Goal: Transaction & Acquisition: Purchase product/service

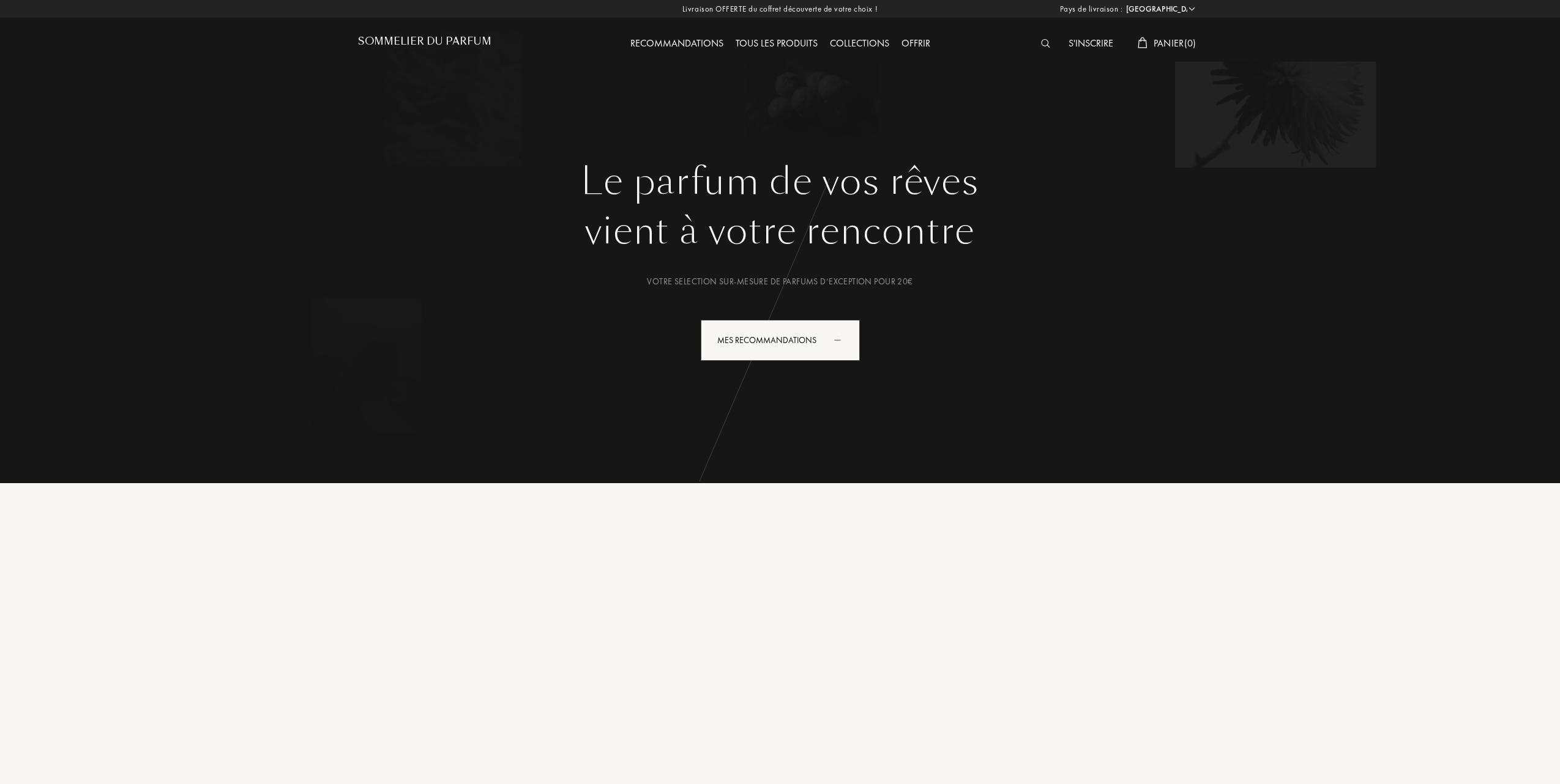
select select "FR"
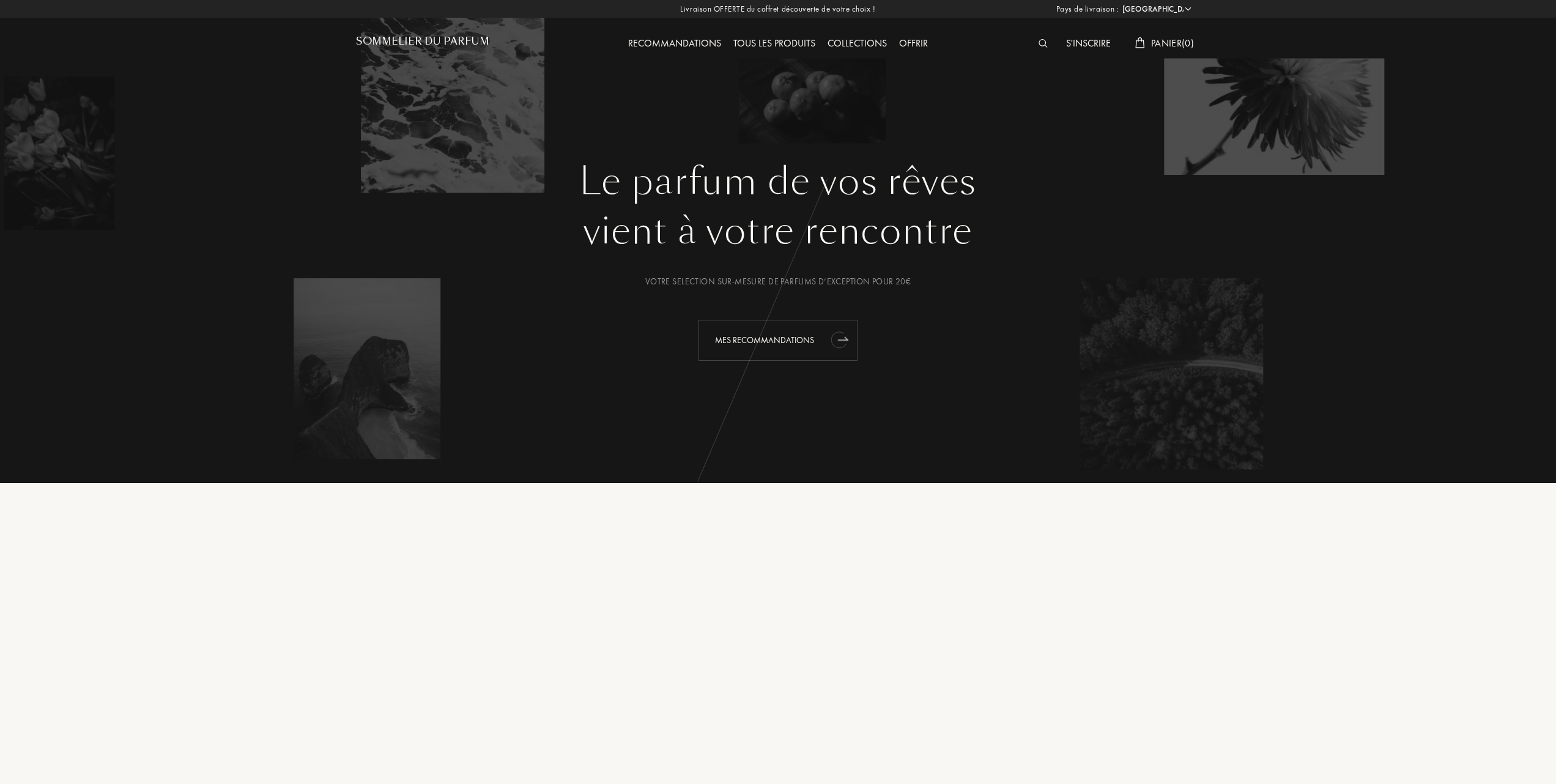
click at [786, 337] on div "Mes Recommandations" at bounding box center [778, 340] width 159 height 41
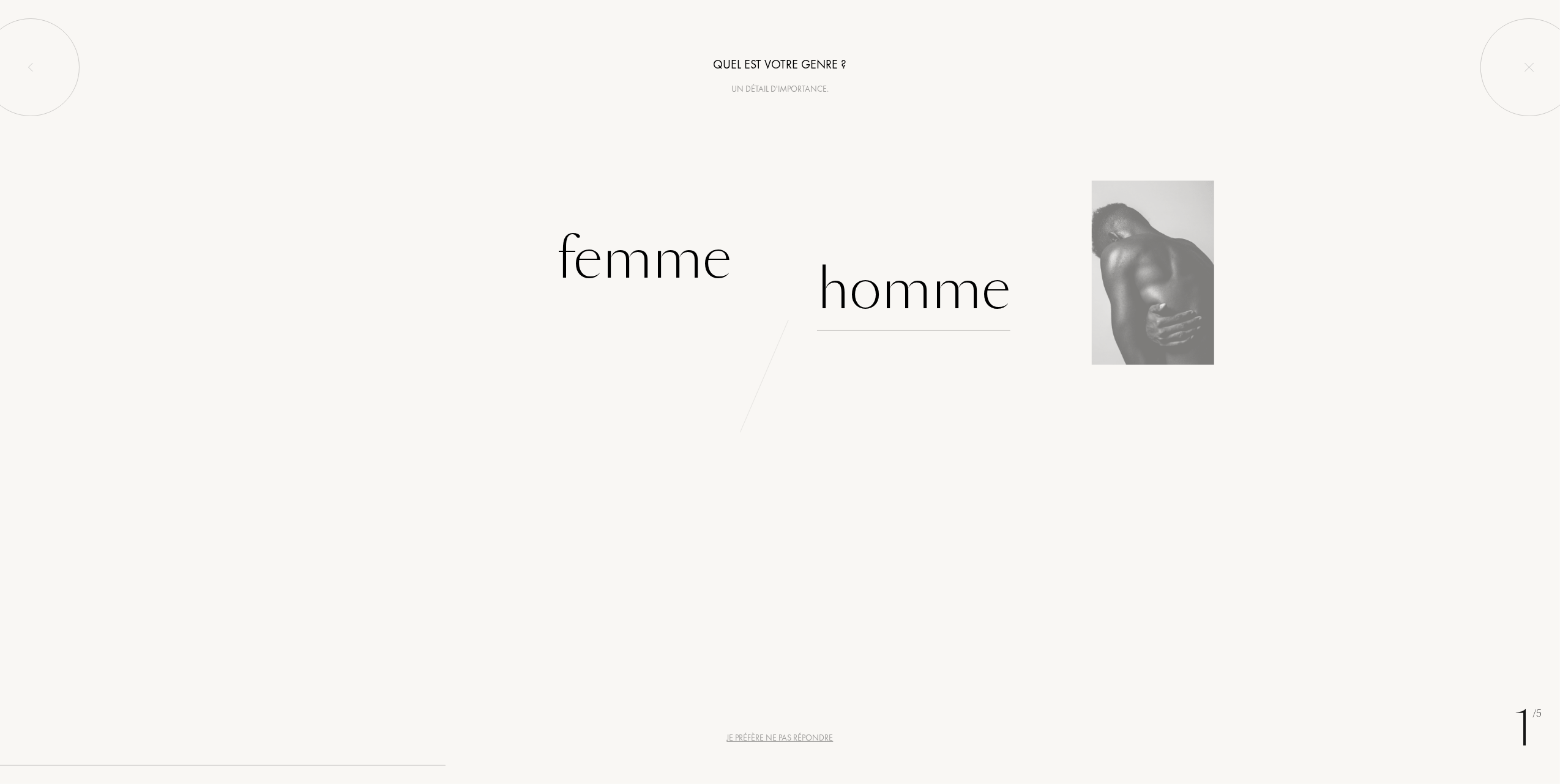
click at [907, 291] on div "Homme" at bounding box center [913, 290] width 193 height 82
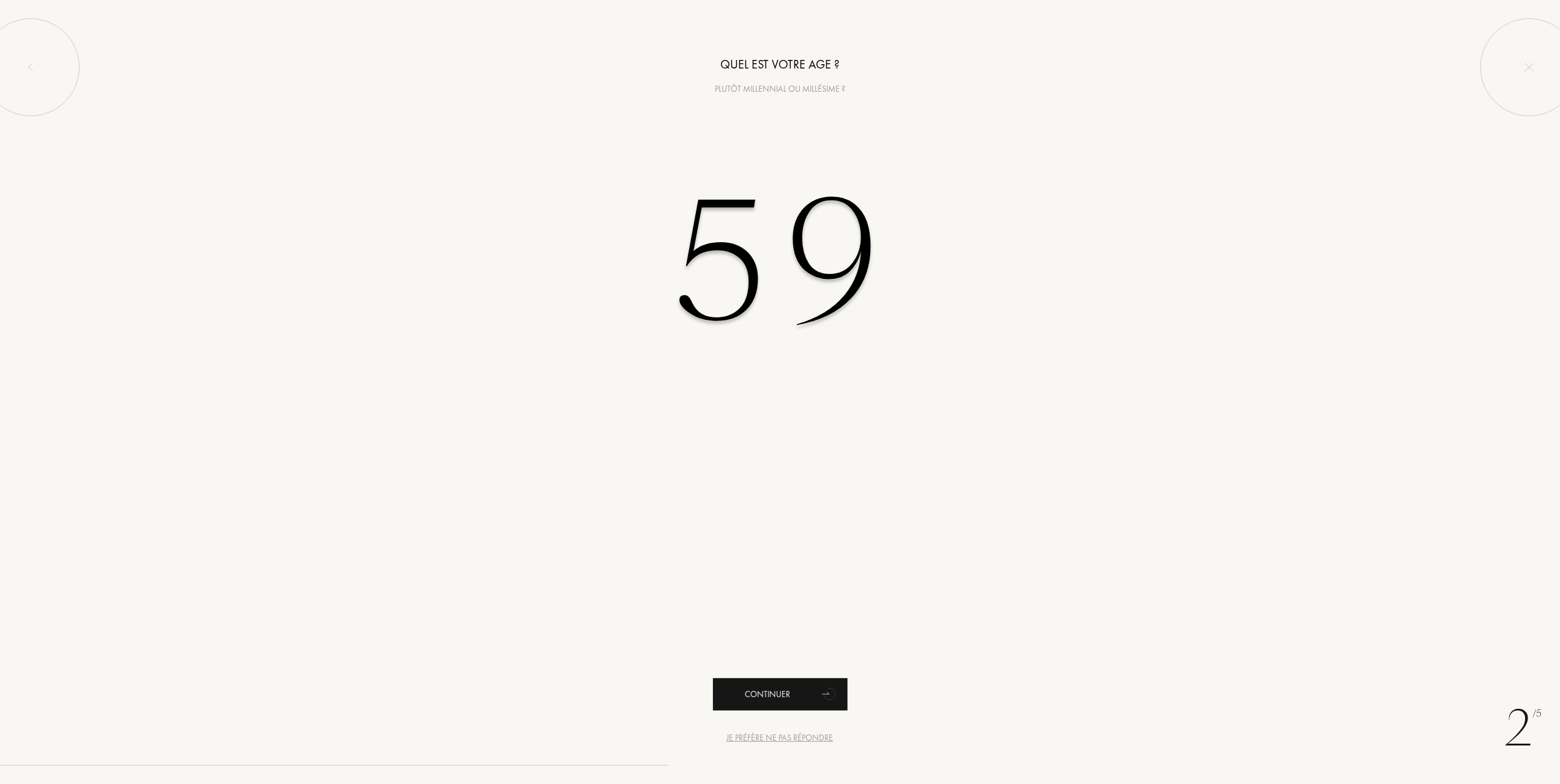
type input "59"
click at [776, 702] on div "Continuer" at bounding box center [780, 694] width 134 height 33
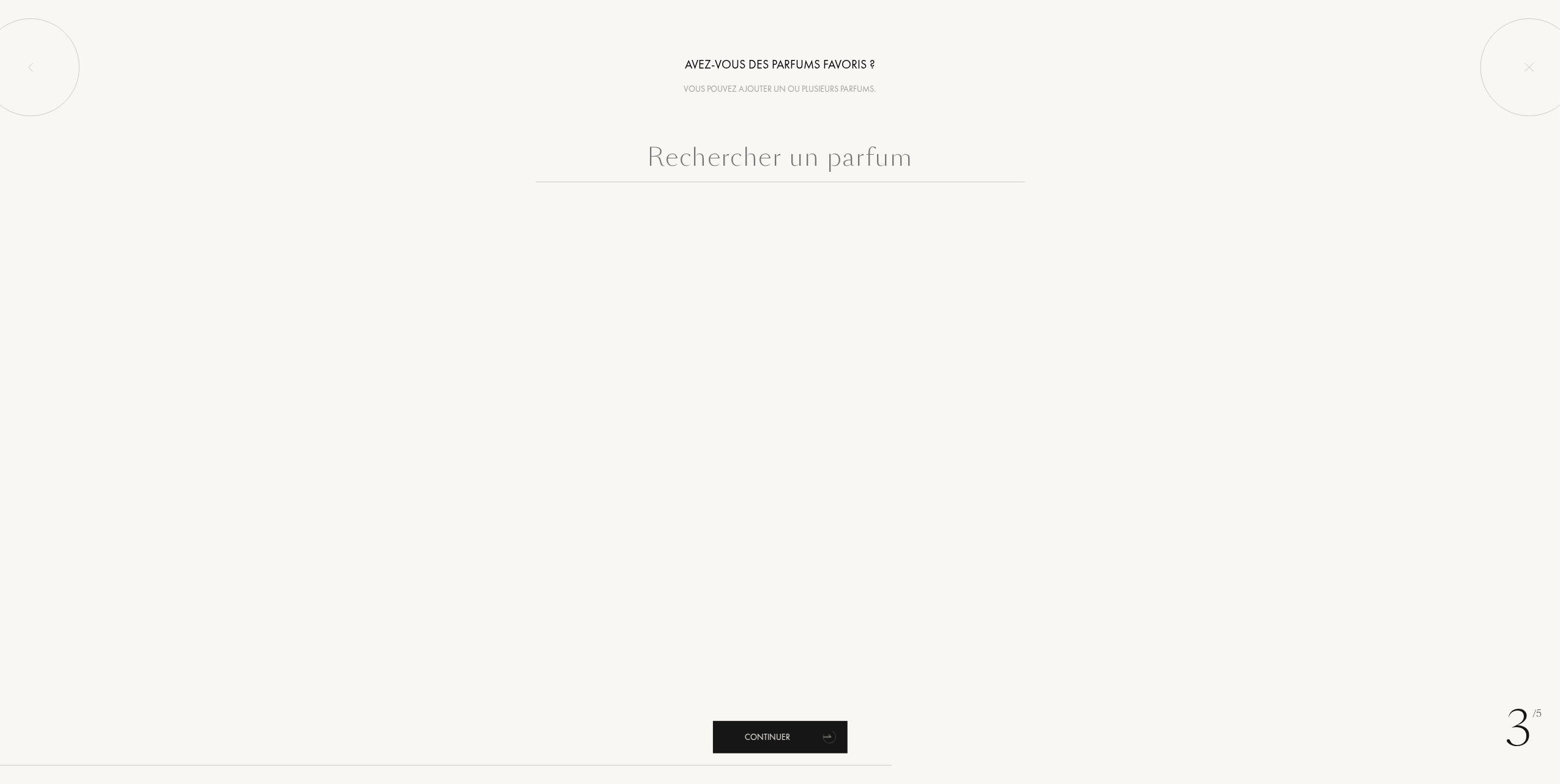
click at [779, 738] on div "Continuer" at bounding box center [780, 737] width 134 height 33
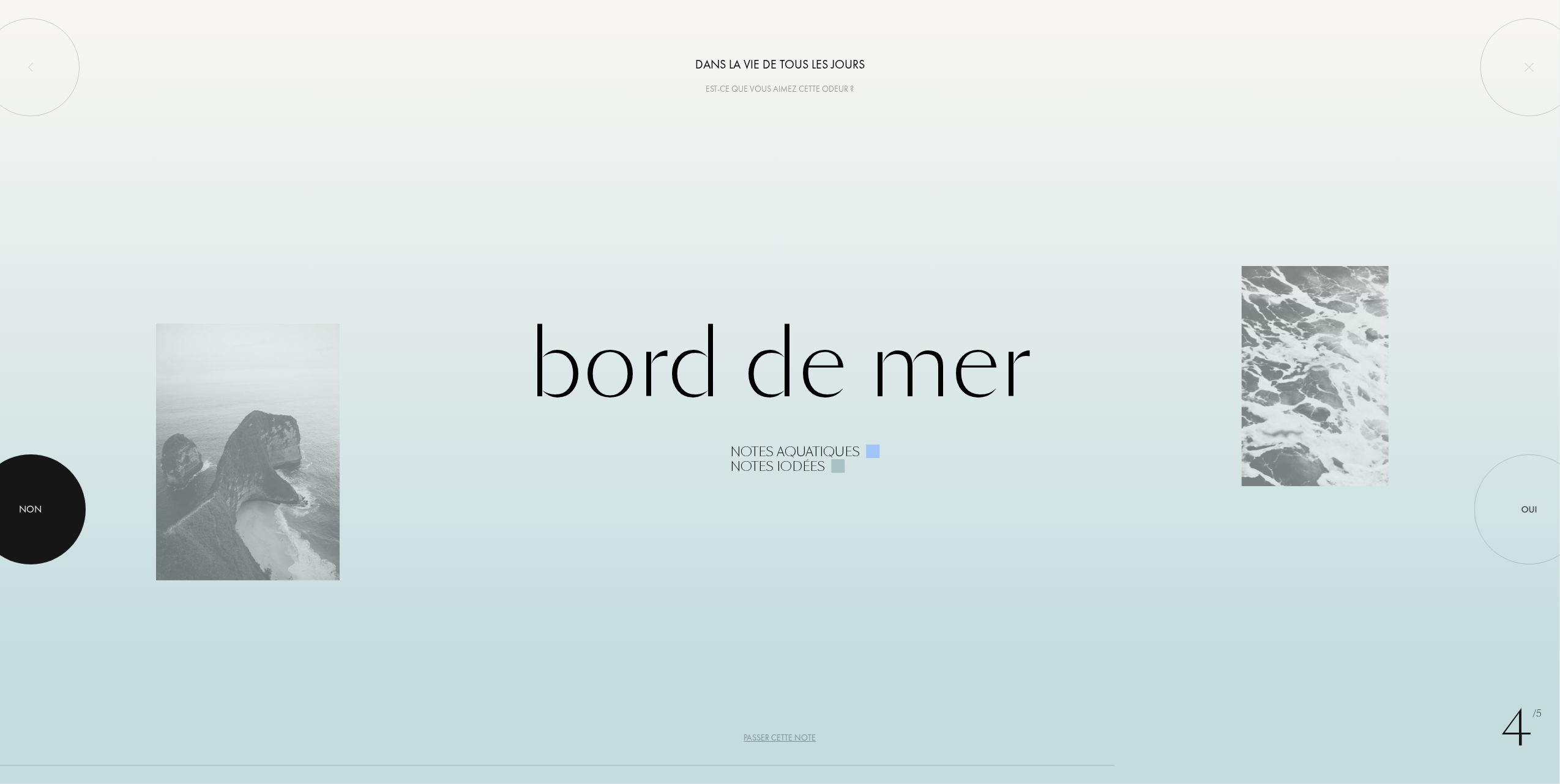
click at [46, 512] on div at bounding box center [30, 509] width 110 height 110
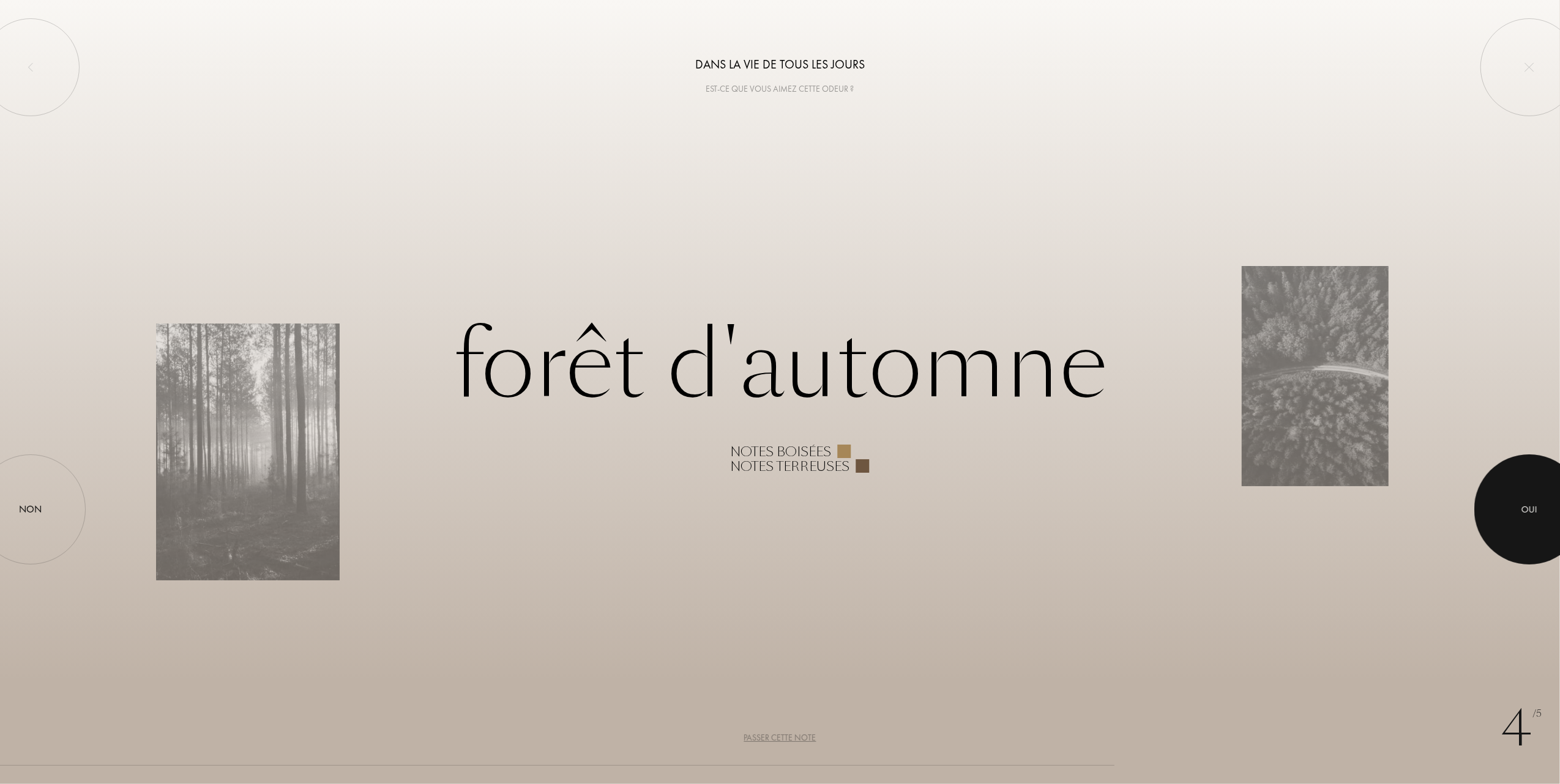
click at [1525, 510] on div "Oui" at bounding box center [1529, 509] width 16 height 14
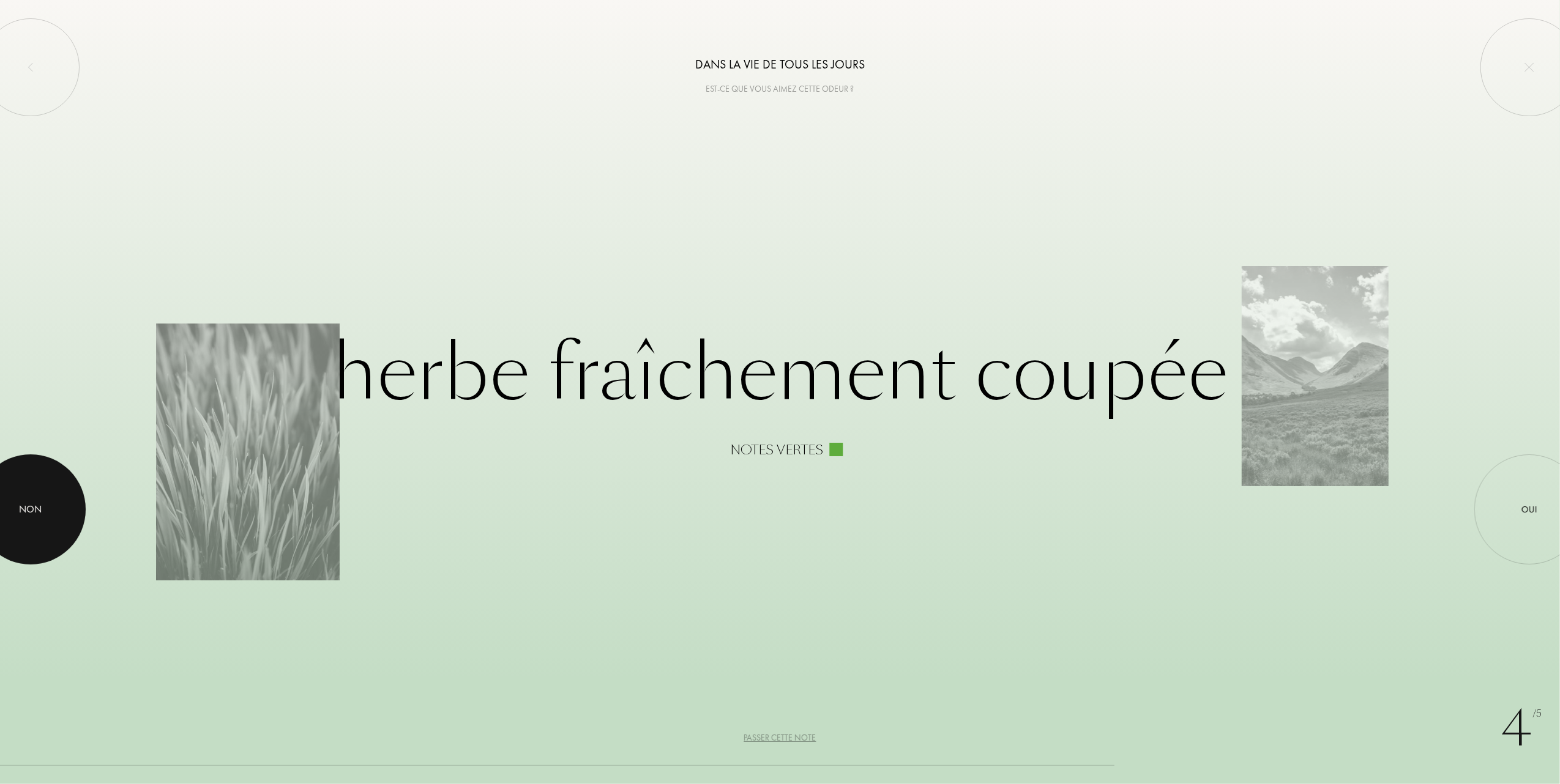
click at [40, 512] on div "Non" at bounding box center [30, 509] width 22 height 14
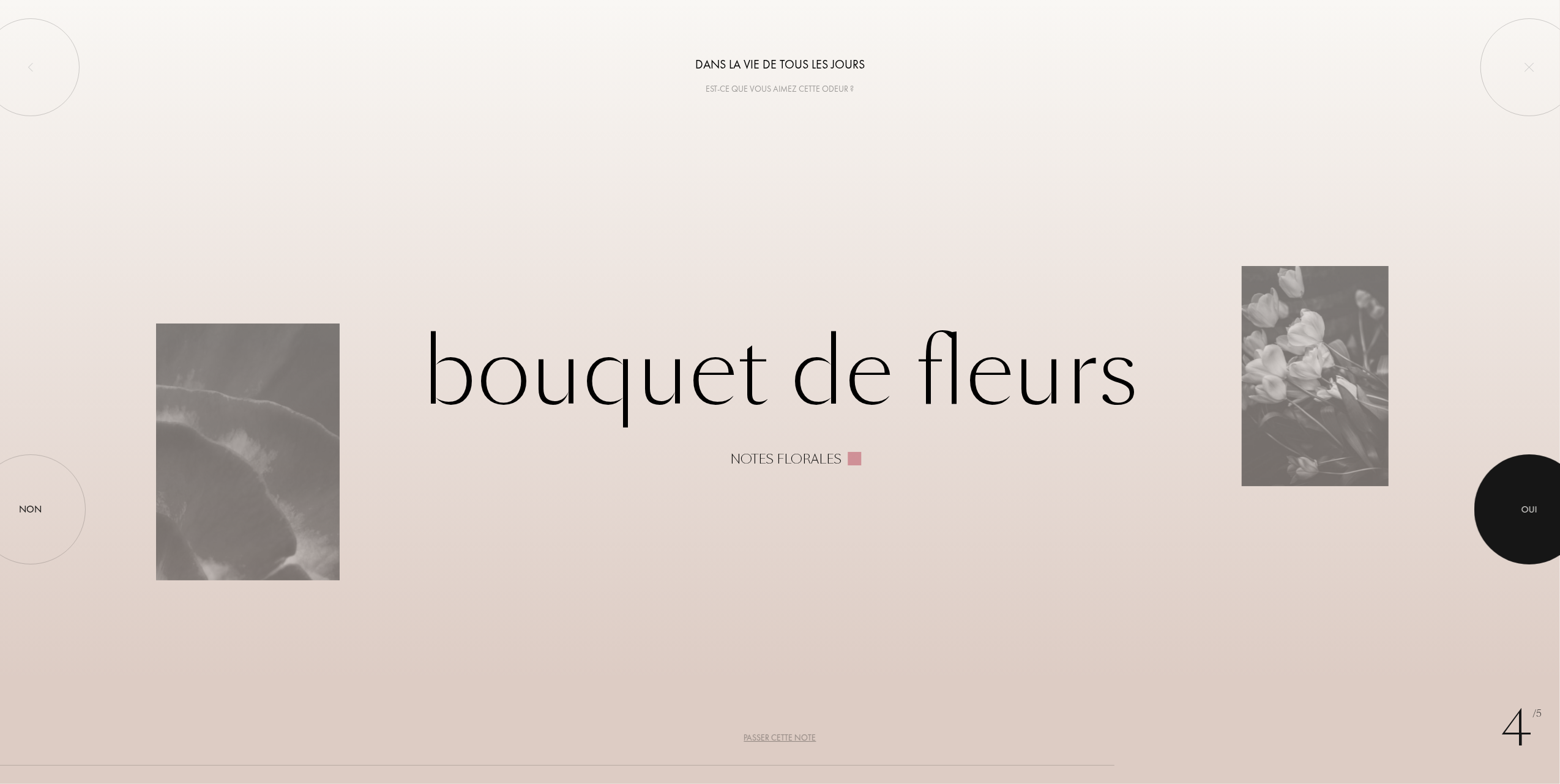
click at [1530, 510] on div "Oui" at bounding box center [1529, 509] width 16 height 14
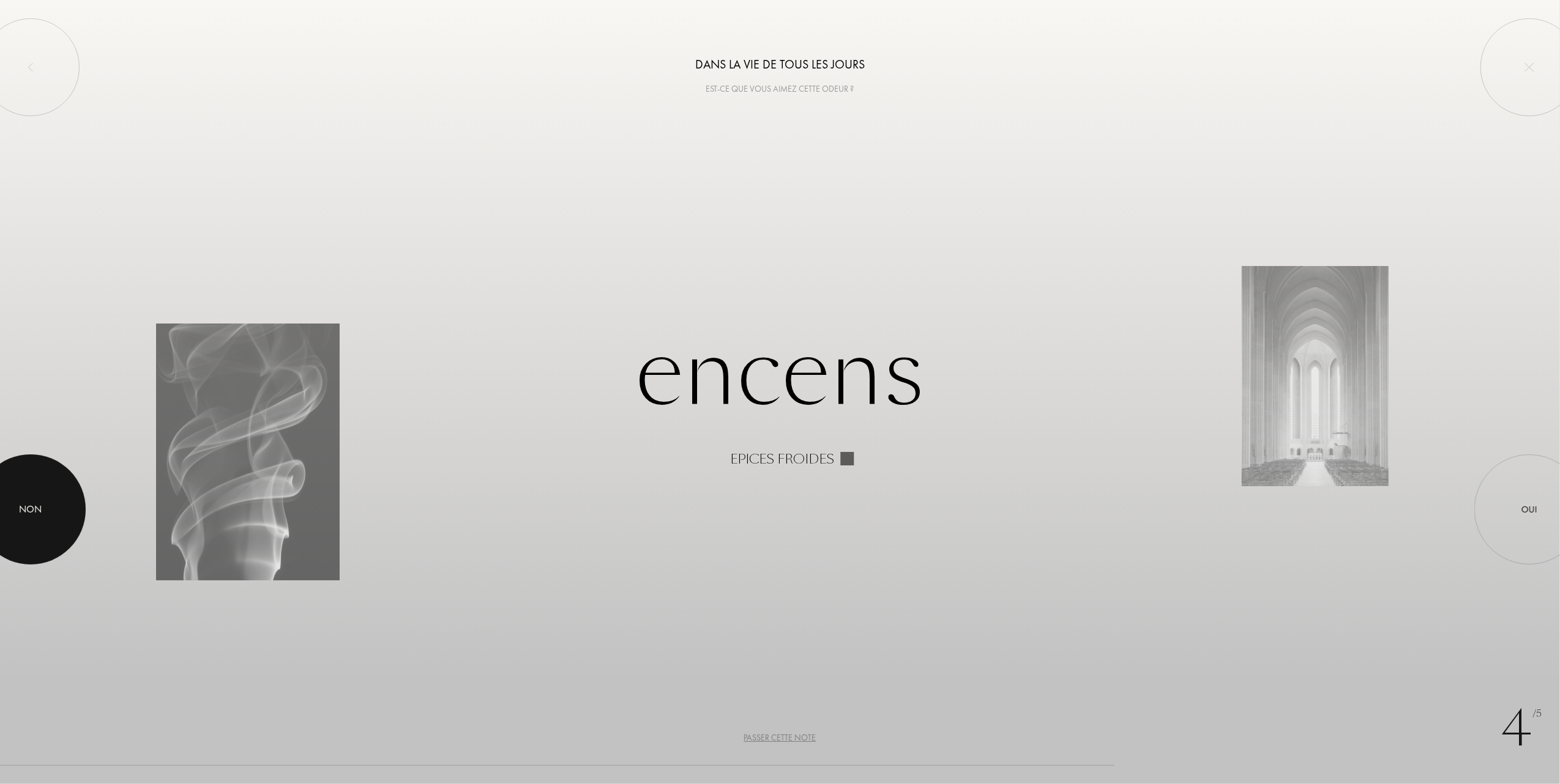
click at [42, 500] on div at bounding box center [30, 509] width 110 height 110
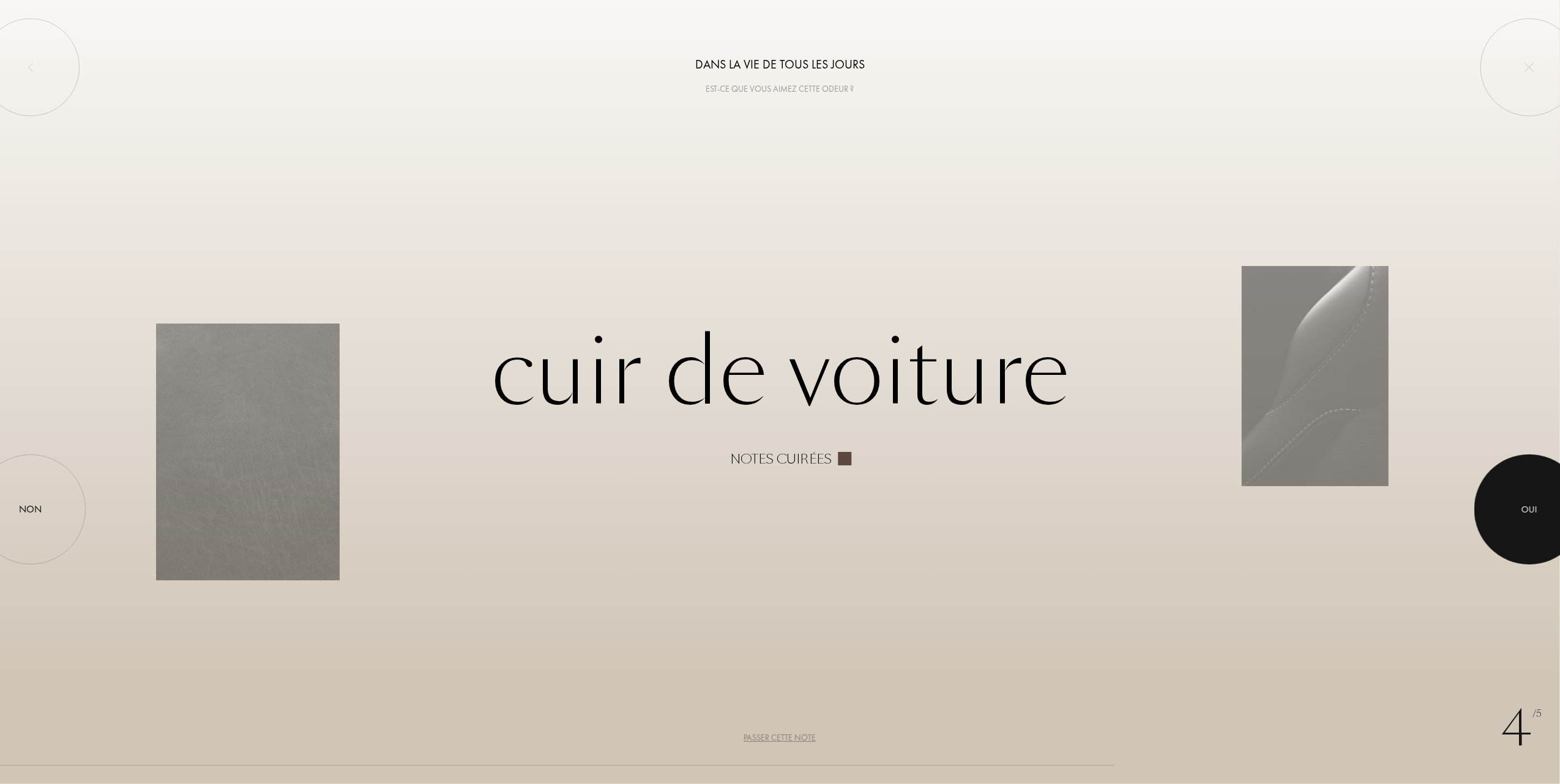
click at [1535, 514] on div "Oui" at bounding box center [1529, 509] width 16 height 14
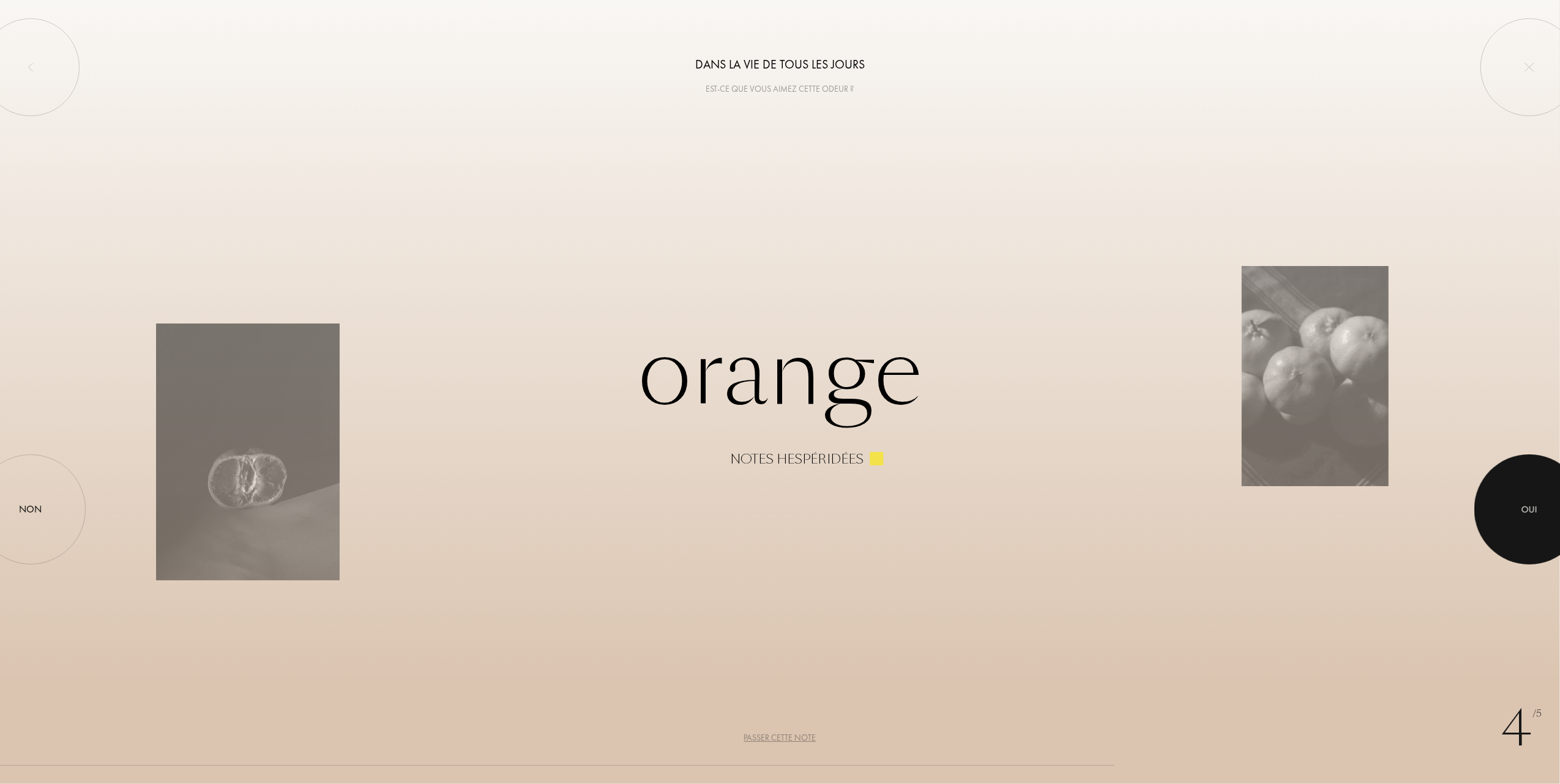
click at [1528, 507] on div "Oui" at bounding box center [1529, 509] width 16 height 14
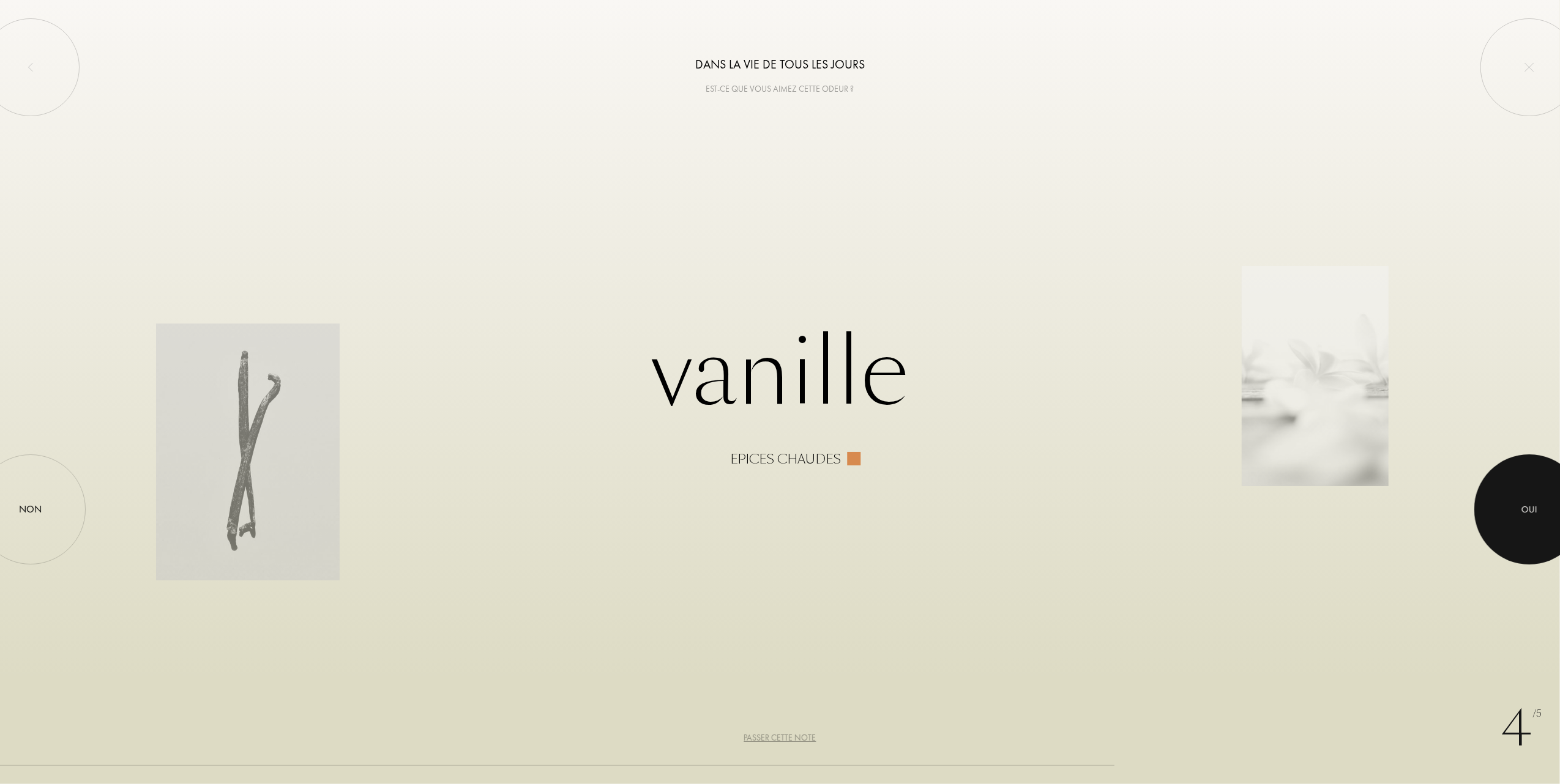
click at [1528, 507] on div "Oui" at bounding box center [1529, 509] width 16 height 14
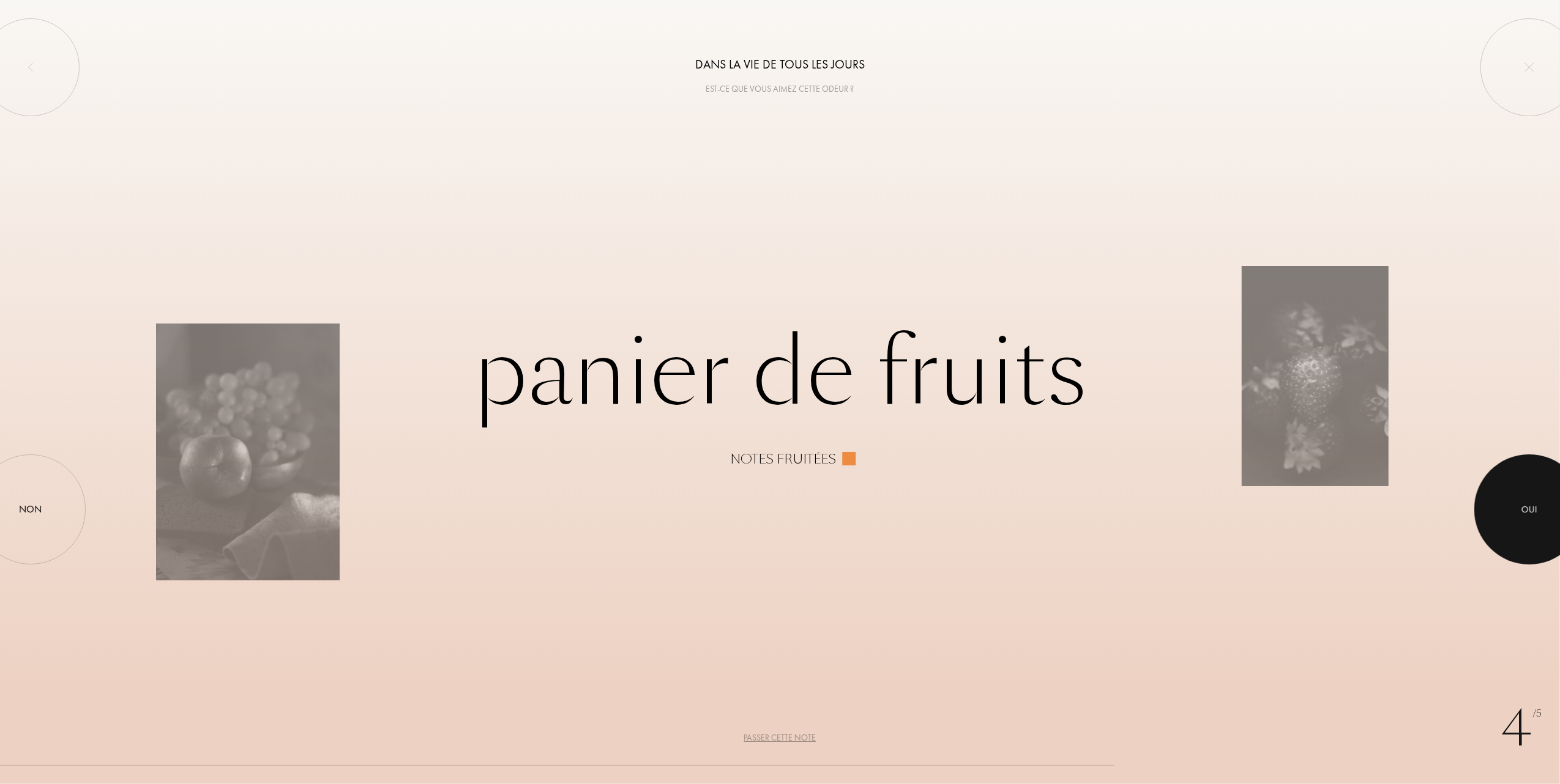
click at [1528, 507] on div "Oui" at bounding box center [1529, 509] width 16 height 14
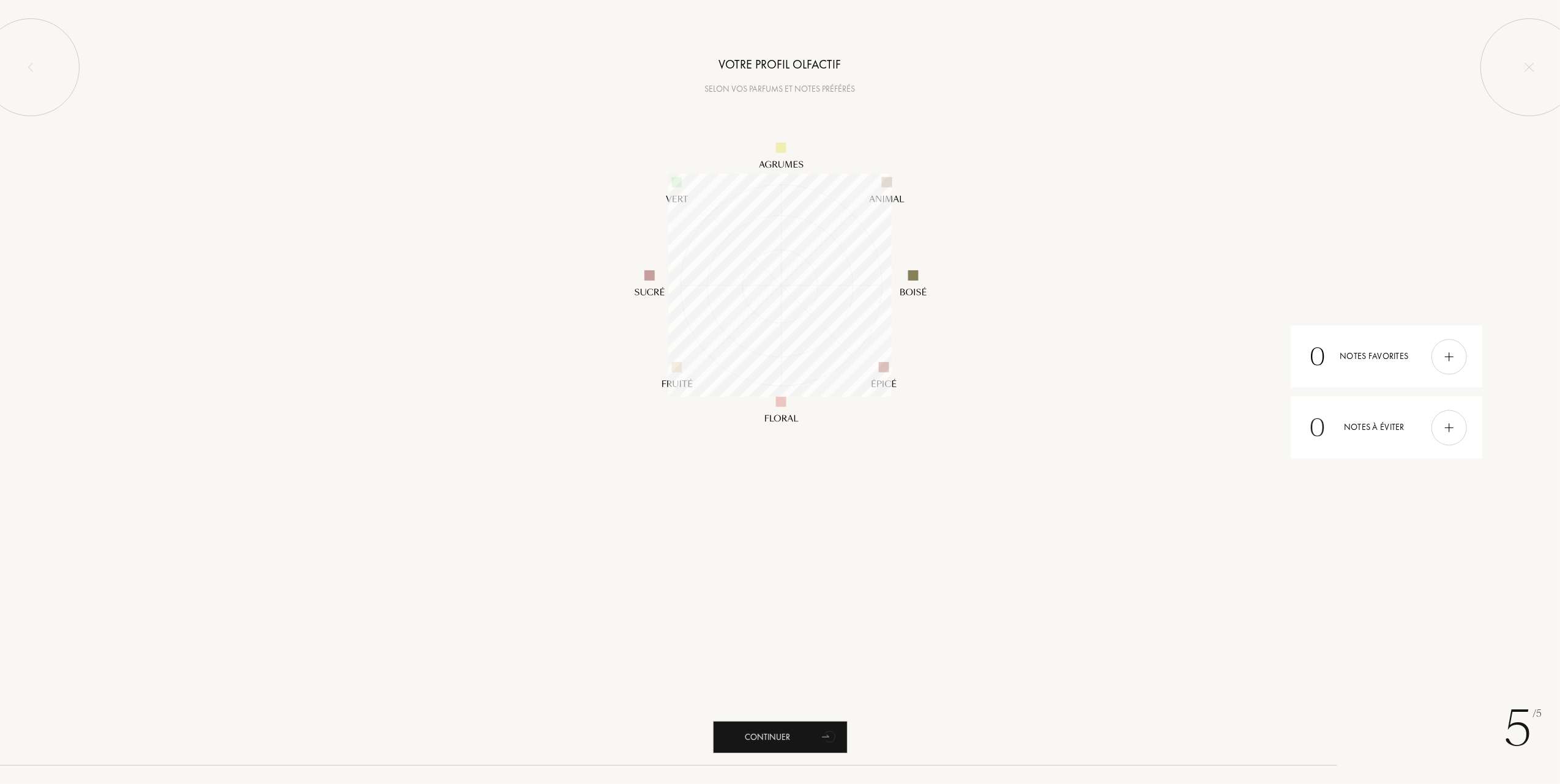
scroll to position [223, 223]
click at [781, 731] on div "Continuer" at bounding box center [780, 737] width 134 height 33
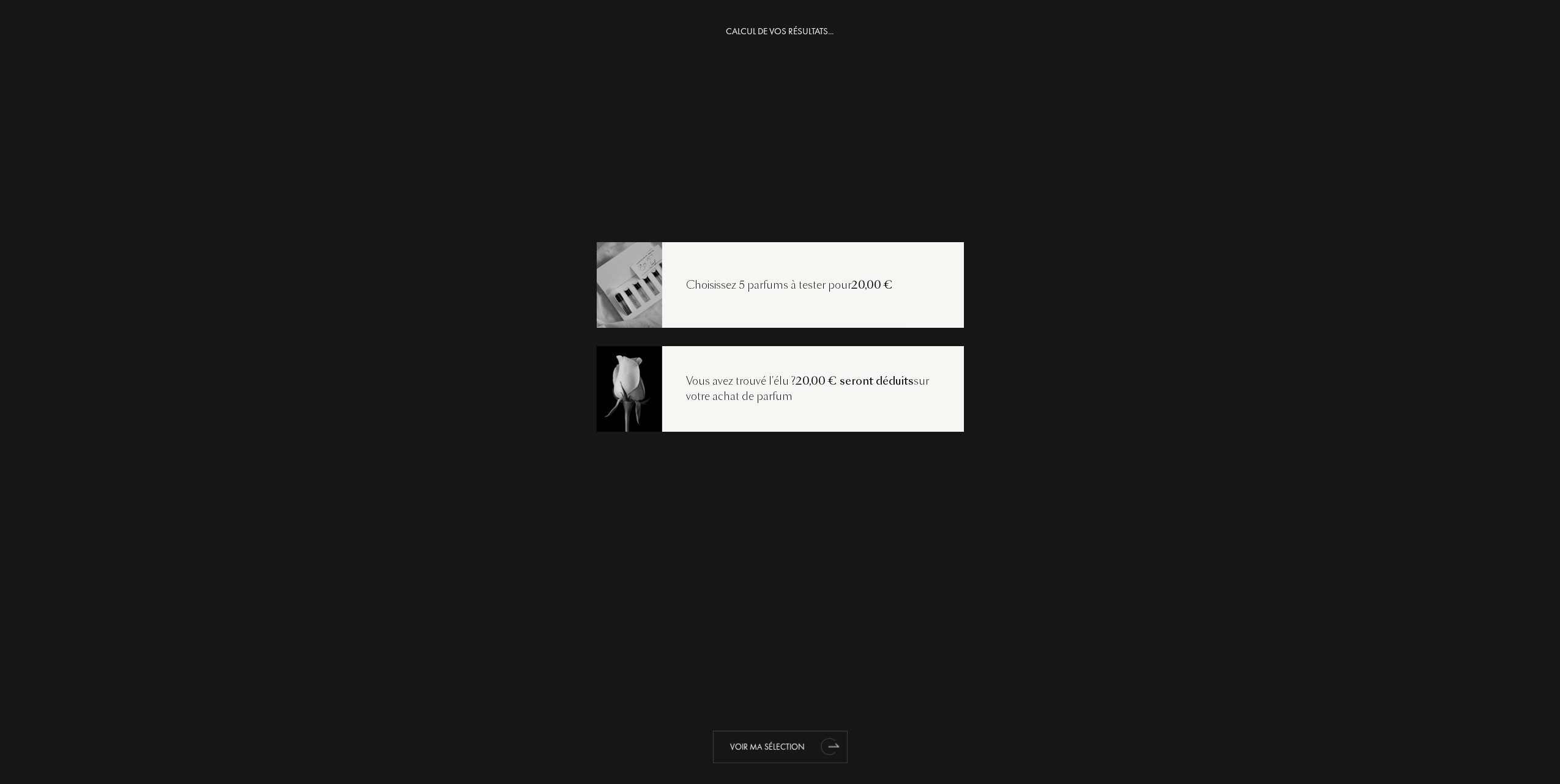
click at [766, 740] on div "Voir ma sélection" at bounding box center [780, 747] width 134 height 33
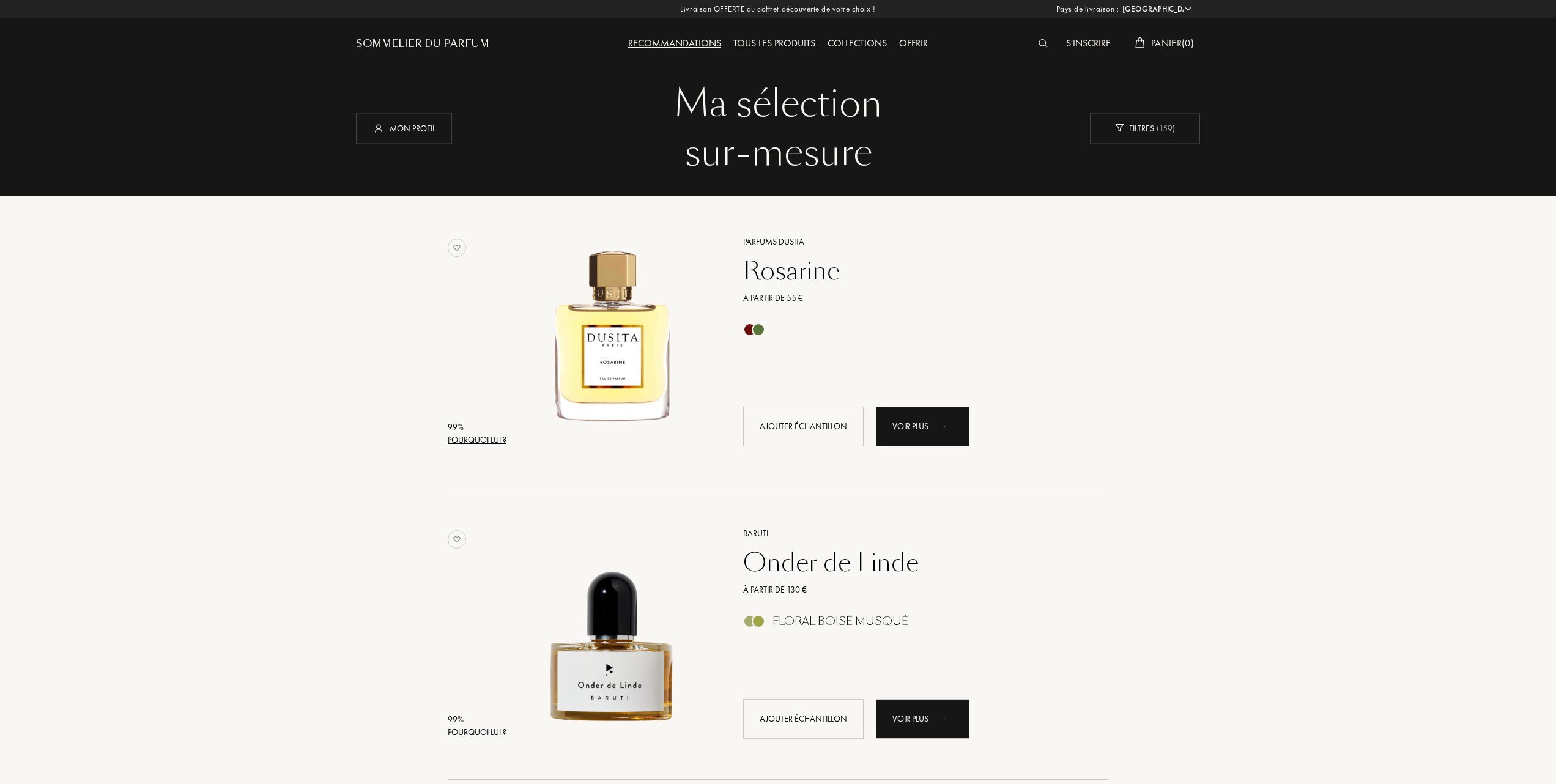
select select "FR"
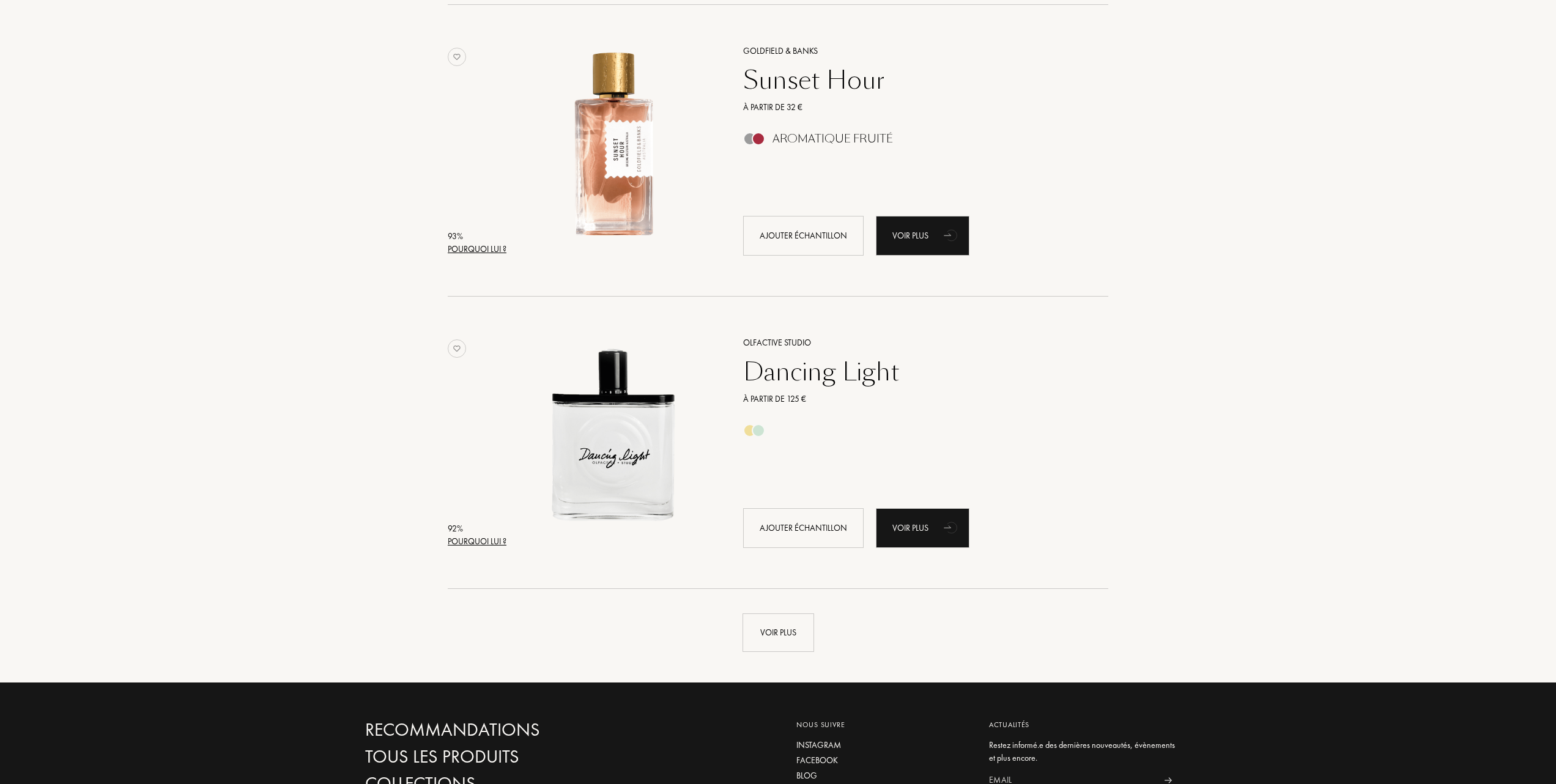
scroll to position [2528, 0]
click at [775, 635] on div "Voir plus" at bounding box center [778, 632] width 72 height 38
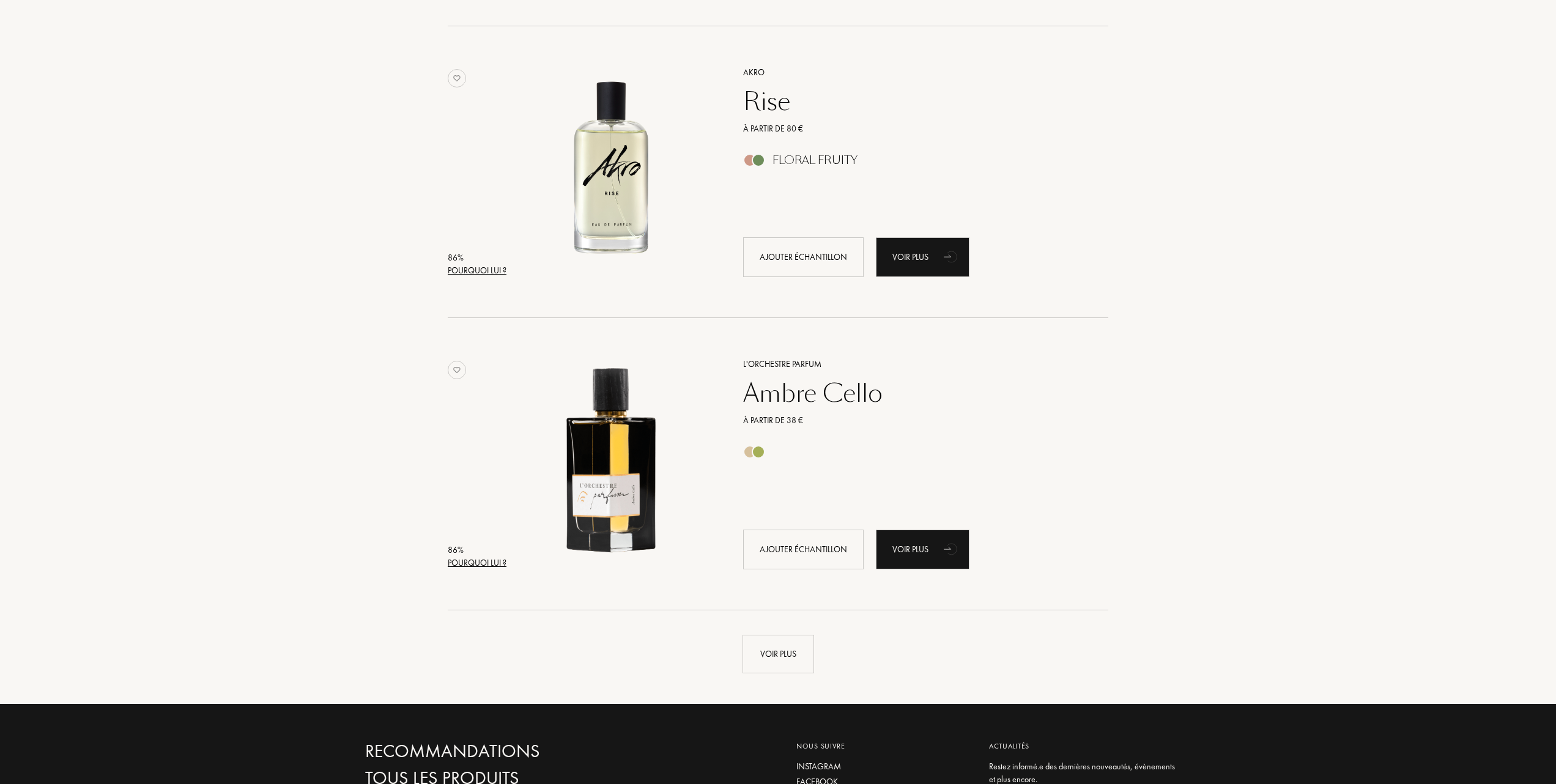
scroll to position [5463, 0]
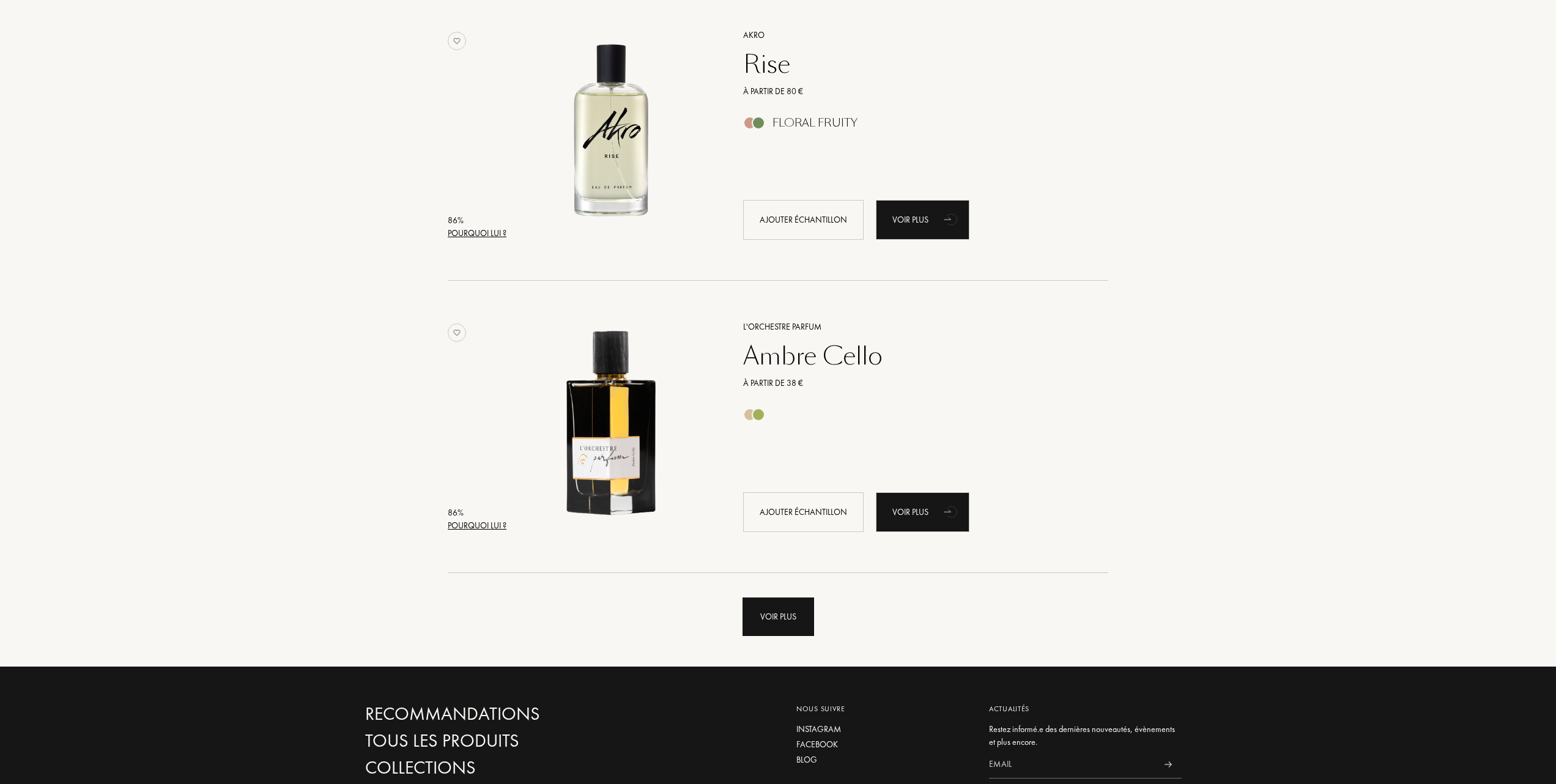
click at [776, 610] on div "Voir plus" at bounding box center [778, 616] width 72 height 38
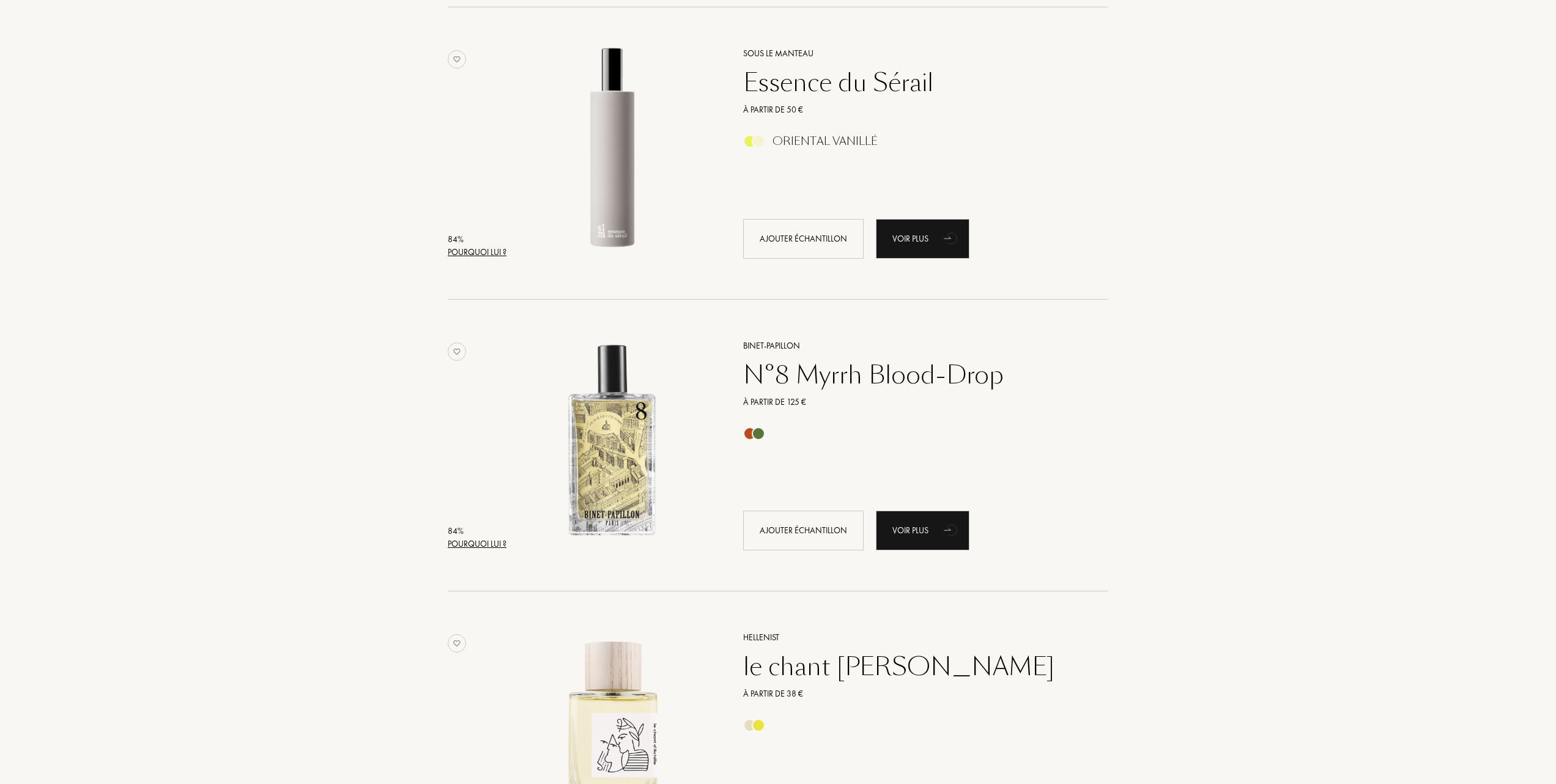
scroll to position [7829, 0]
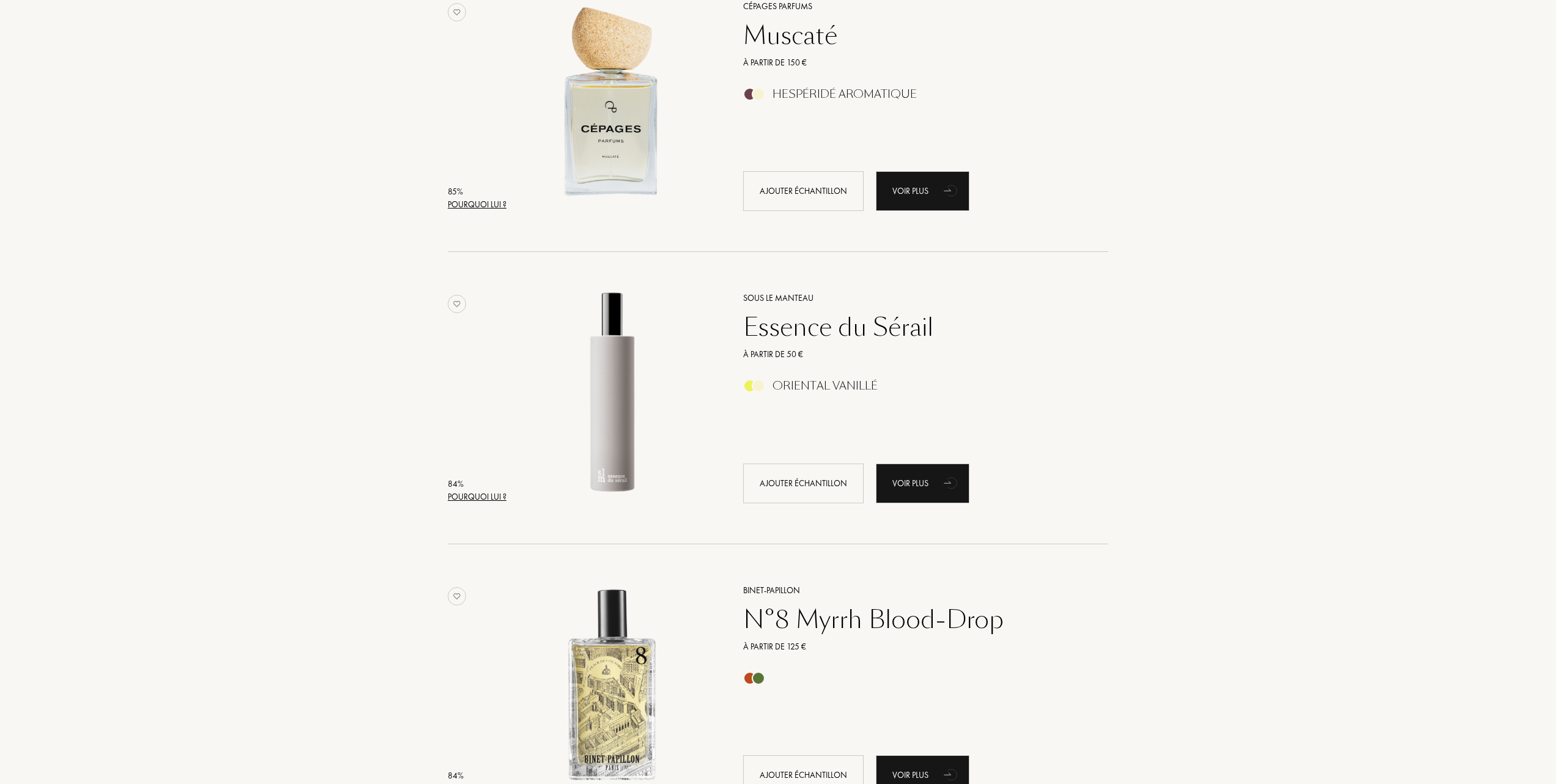
click at [796, 332] on div "Essence du Sérail" at bounding box center [912, 327] width 356 height 30
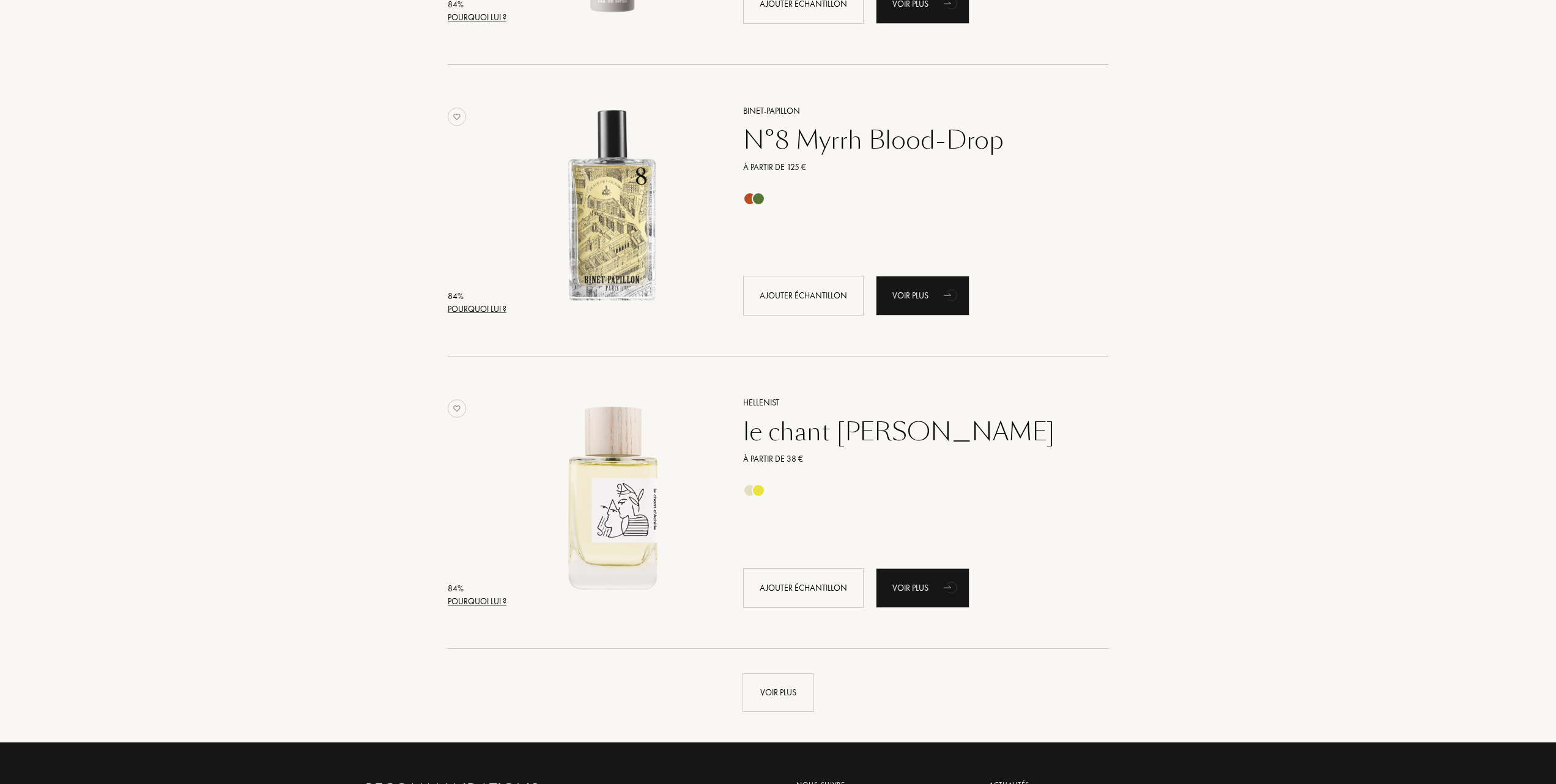
scroll to position [8481, 0]
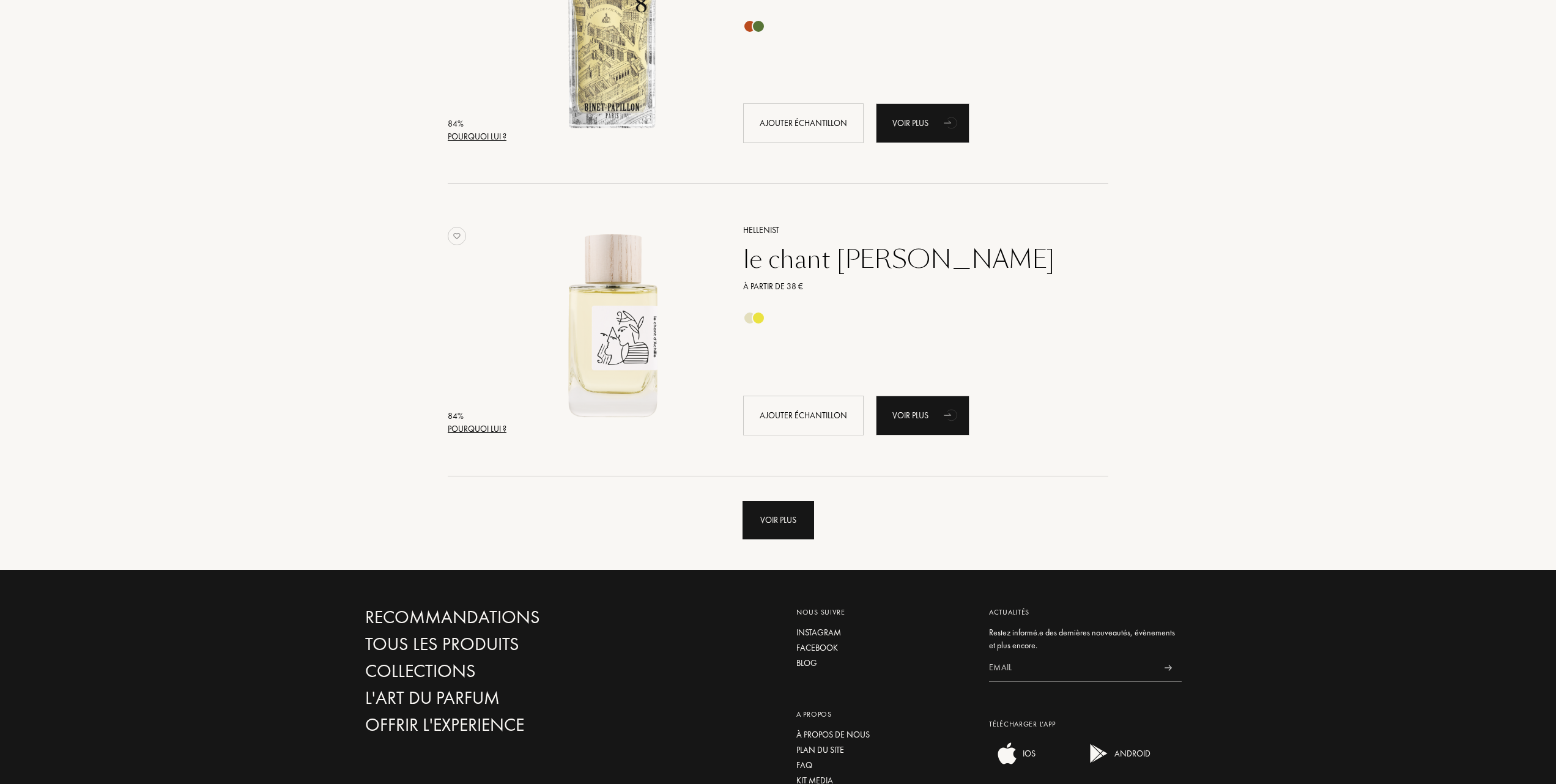
click at [767, 515] on div "Voir plus" at bounding box center [778, 520] width 72 height 38
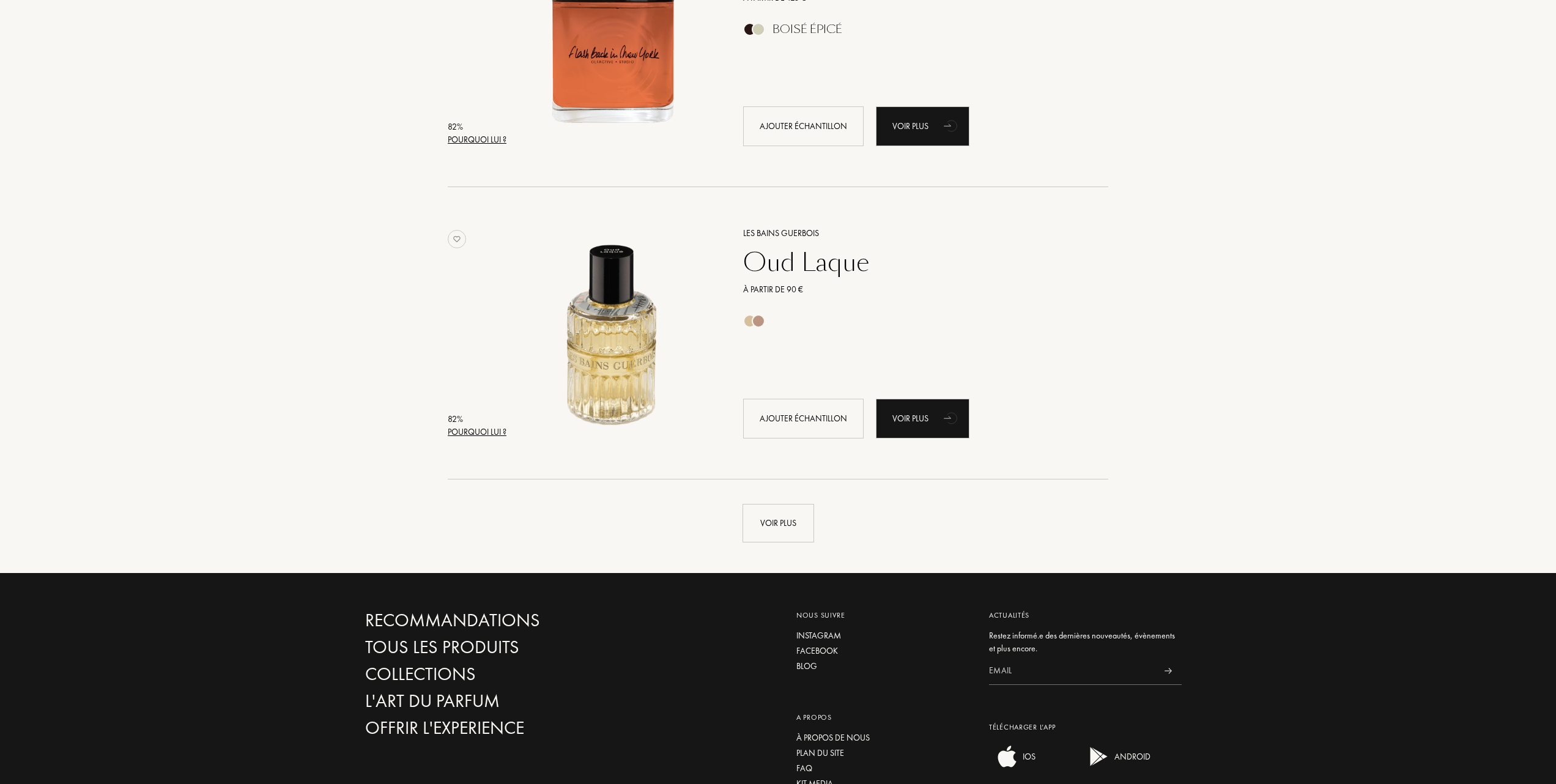
scroll to position [11417, 0]
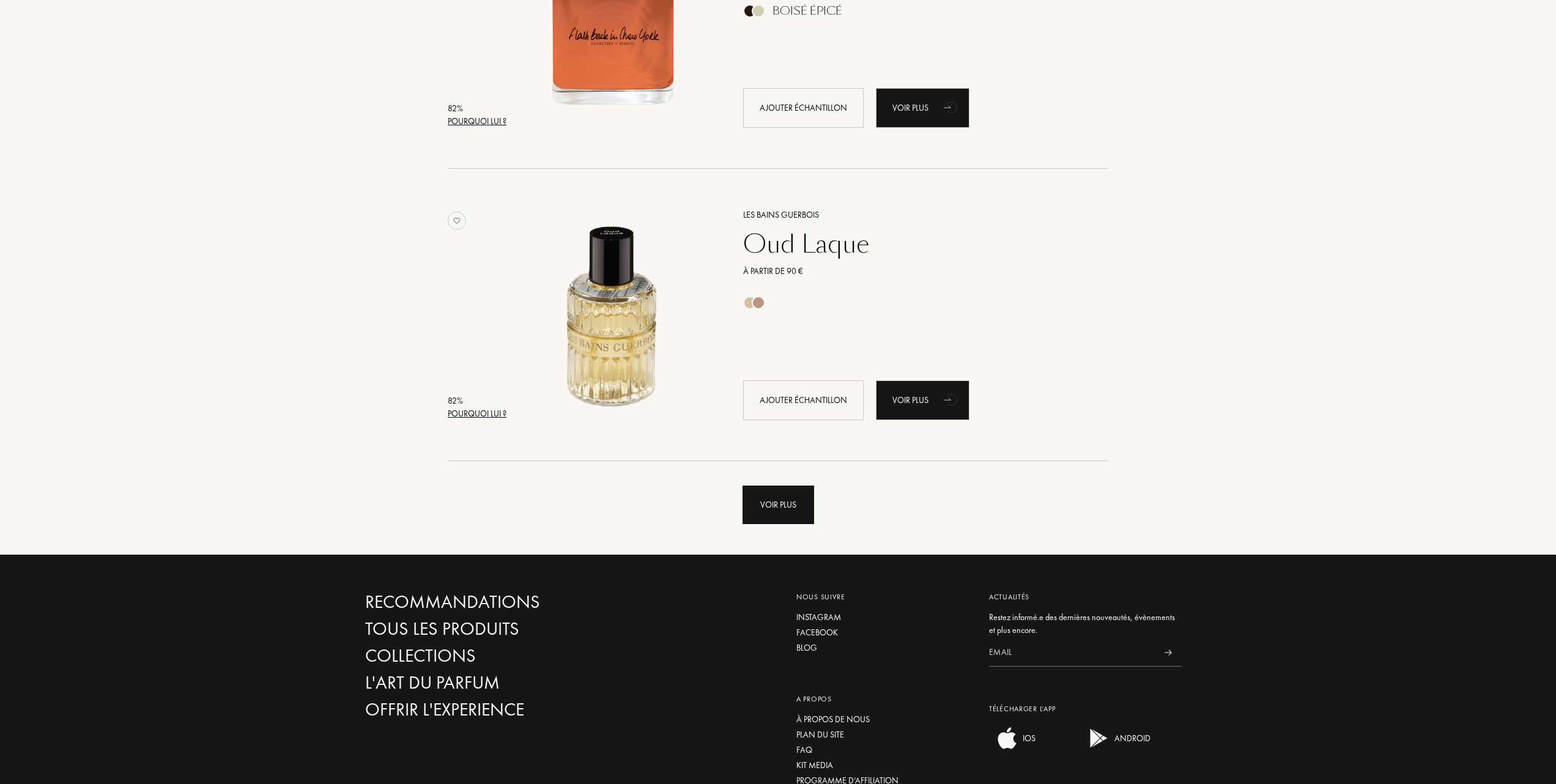
click at [781, 498] on div "Voir plus" at bounding box center [778, 504] width 72 height 38
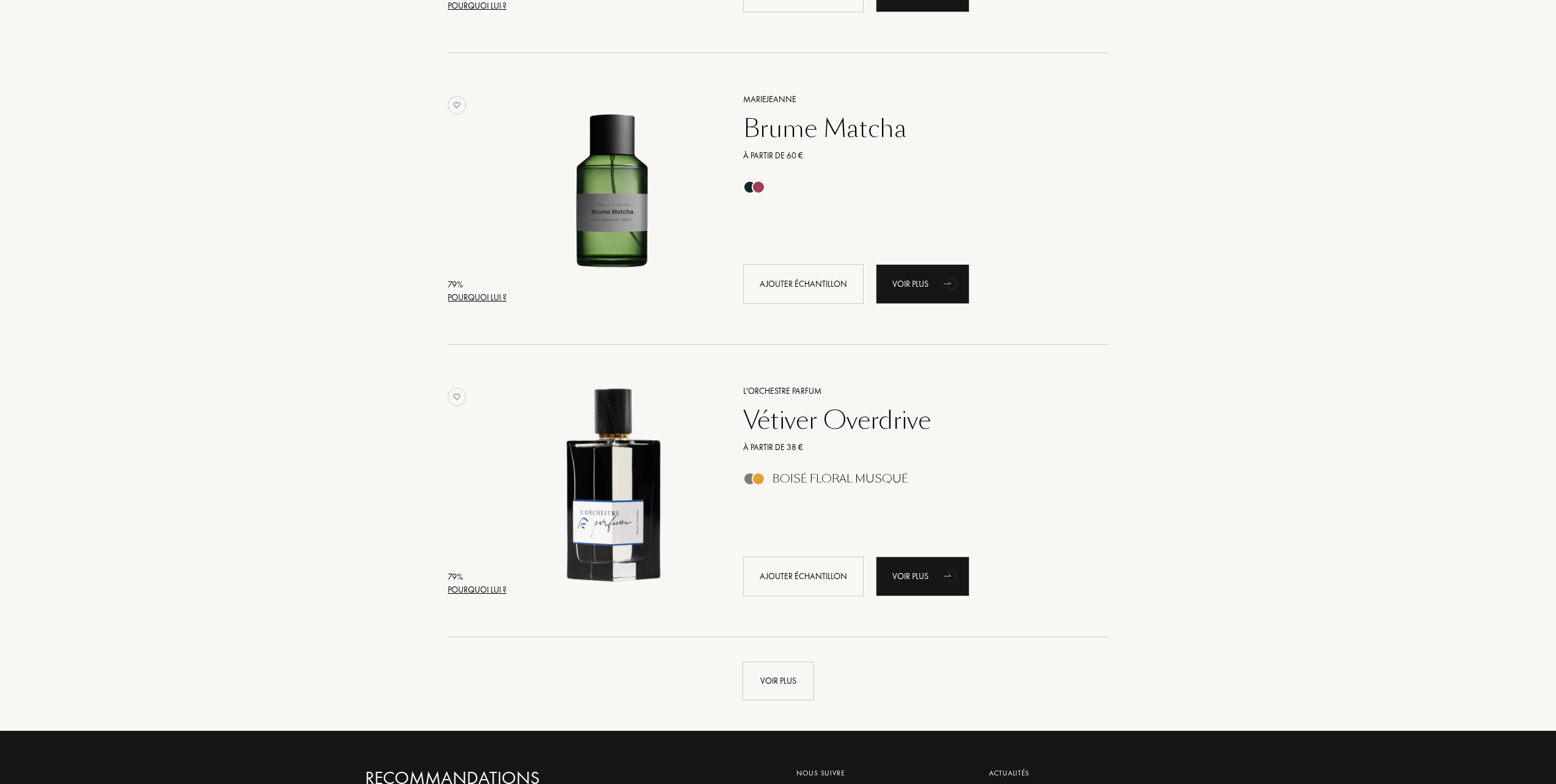
scroll to position [14190, 0]
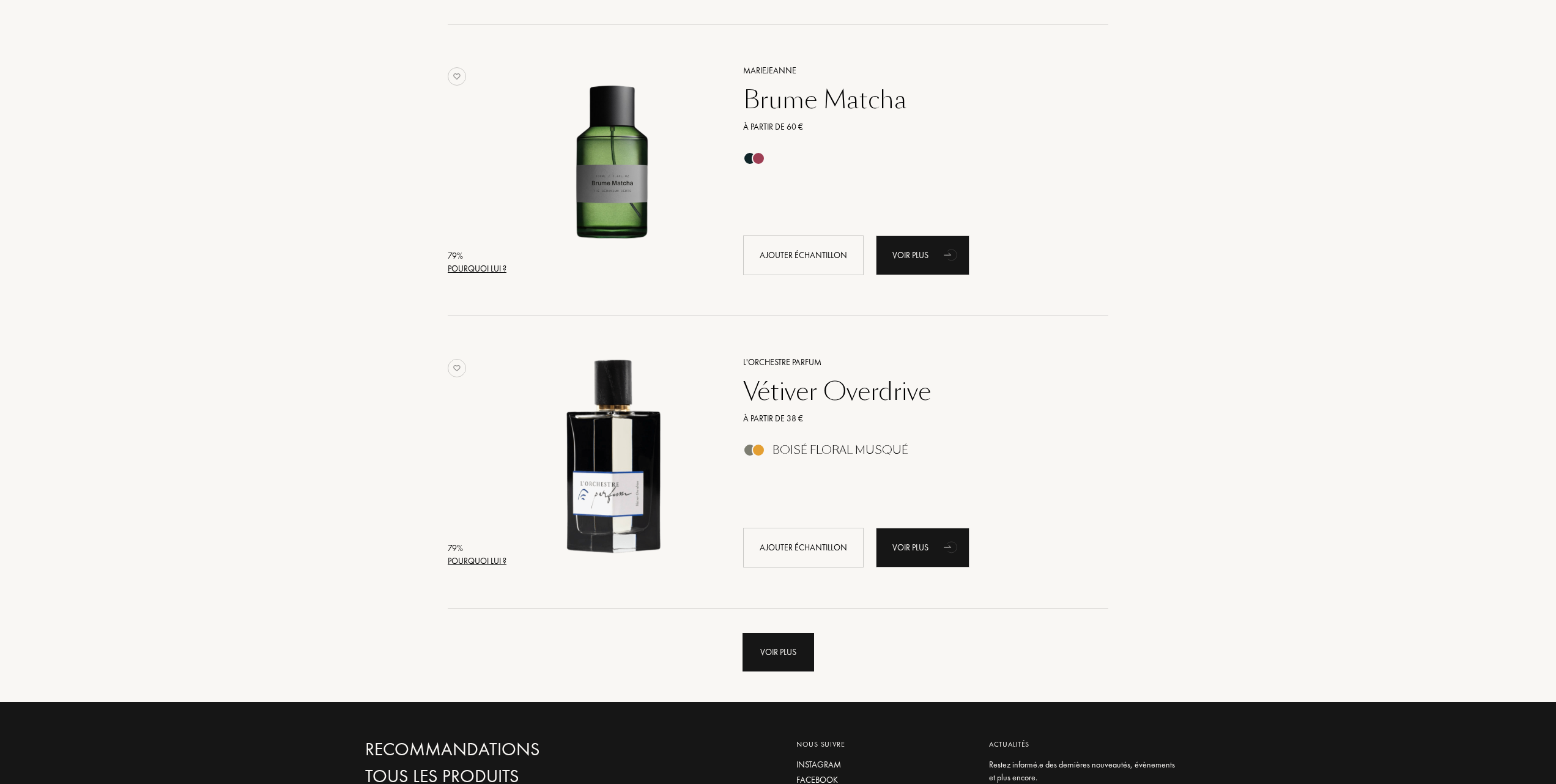
click at [768, 650] on div "Voir plus" at bounding box center [778, 652] width 72 height 38
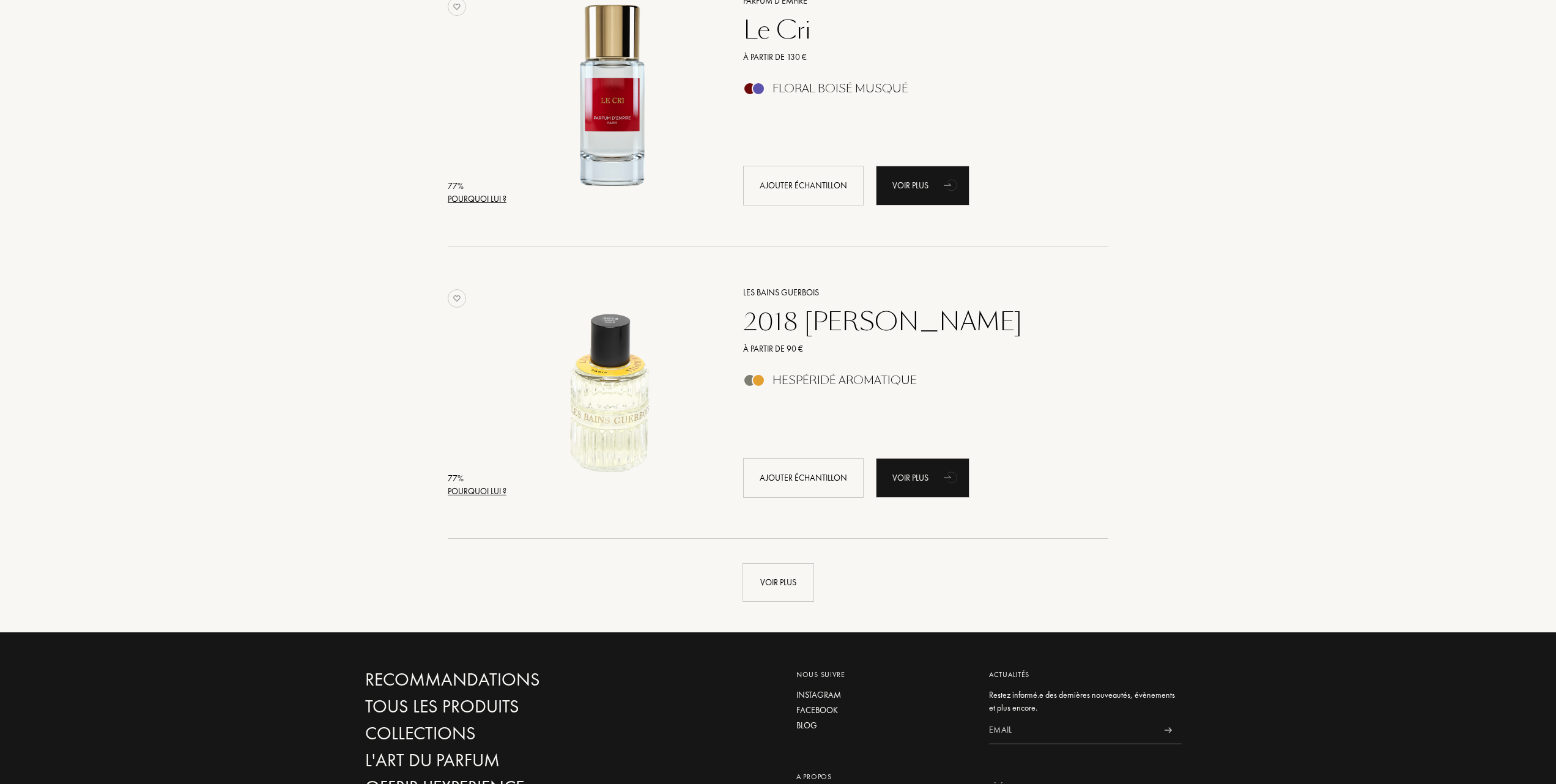
scroll to position [17207, 0]
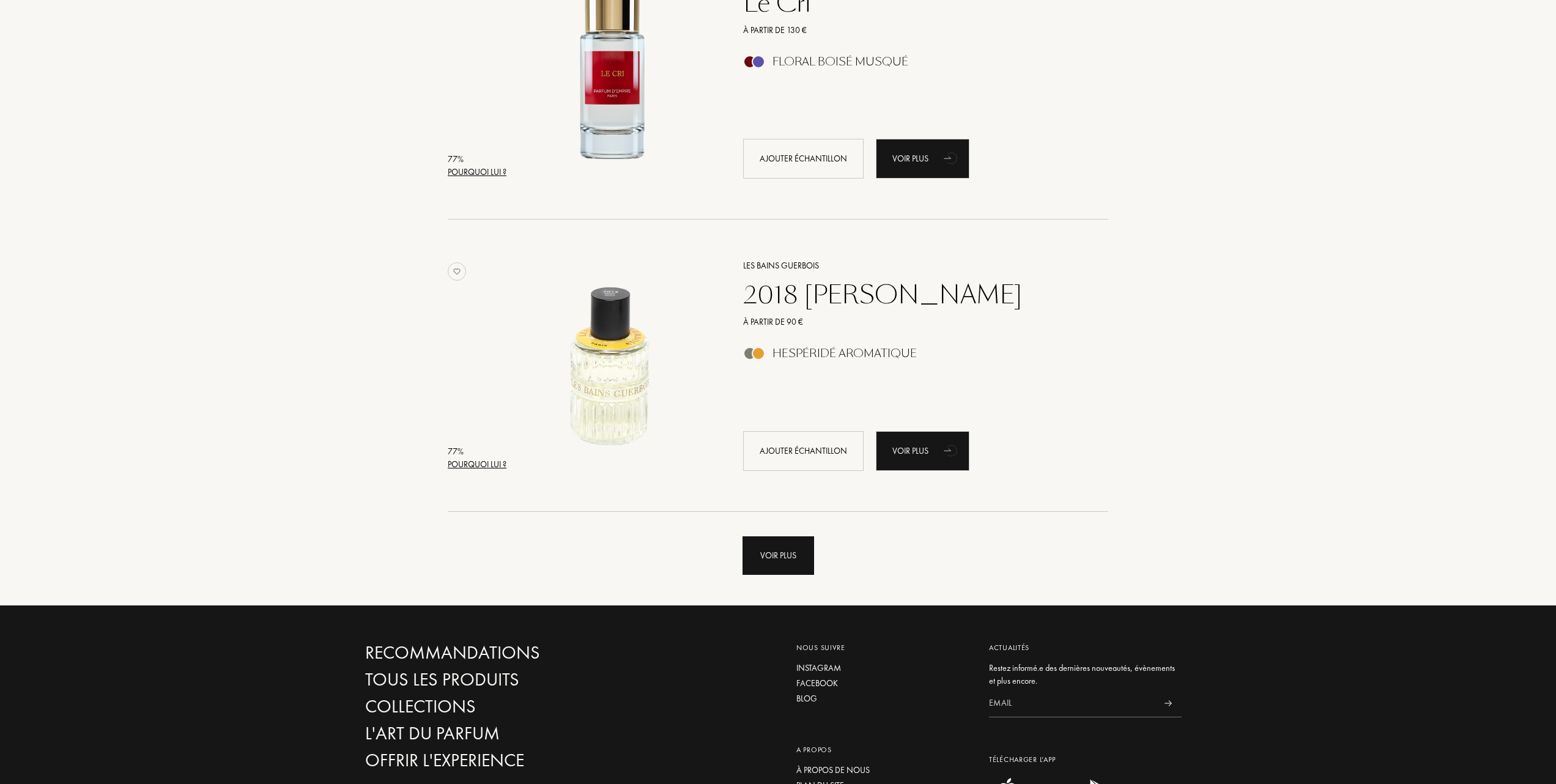
click at [765, 558] on div "Voir plus" at bounding box center [778, 555] width 72 height 38
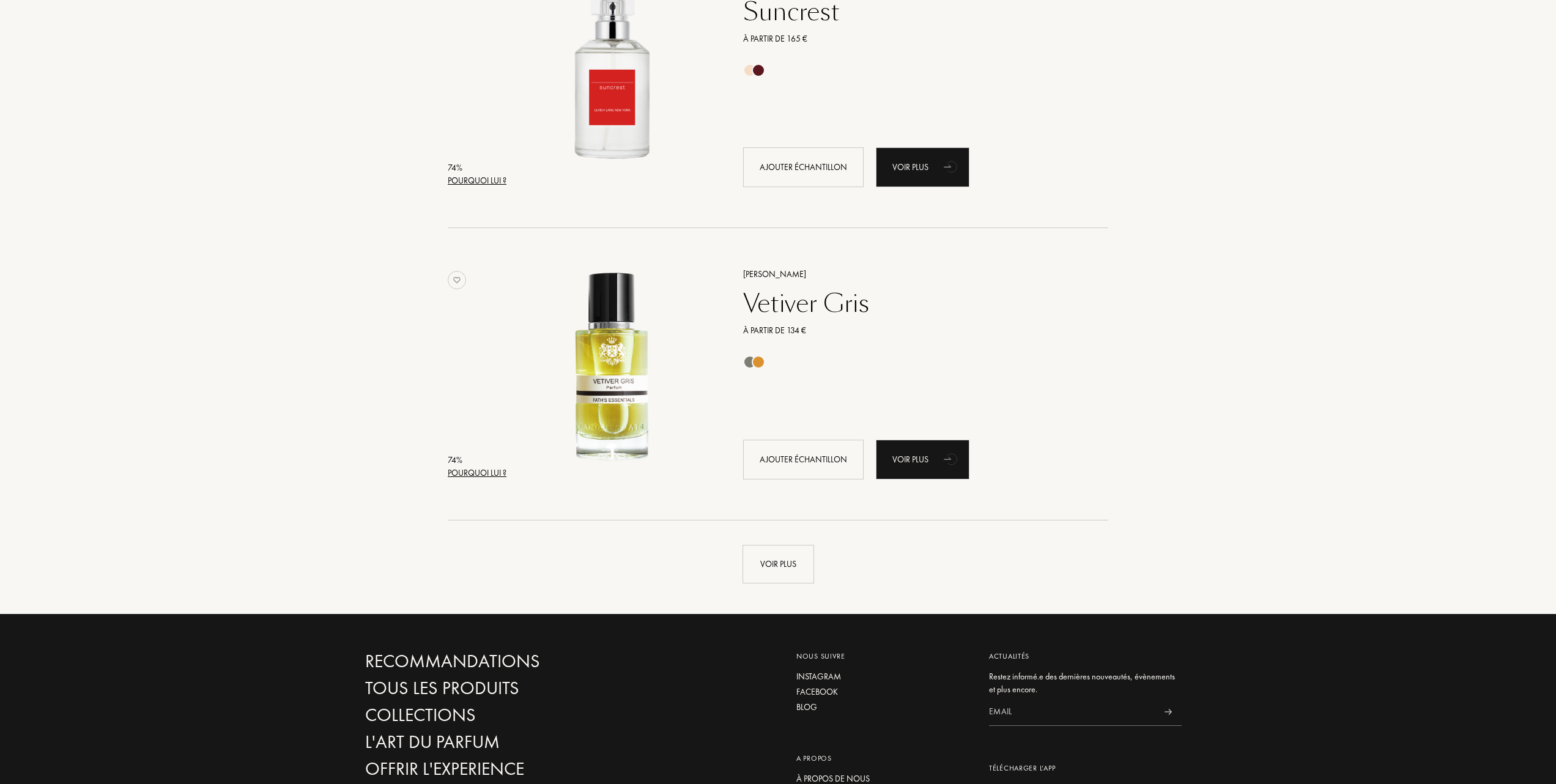
scroll to position [20224, 0]
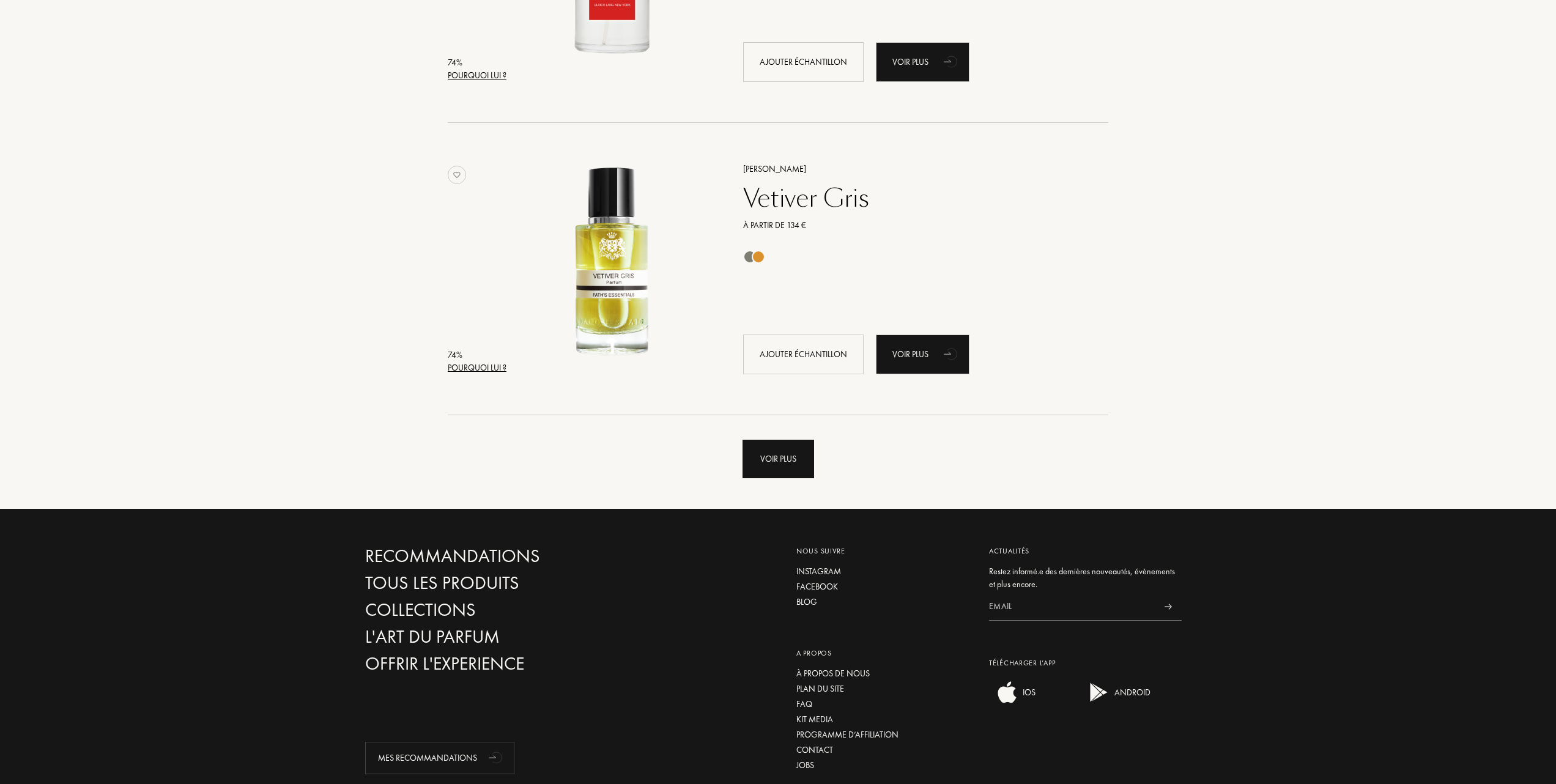
click at [760, 458] on div "Voir plus" at bounding box center [778, 459] width 72 height 38
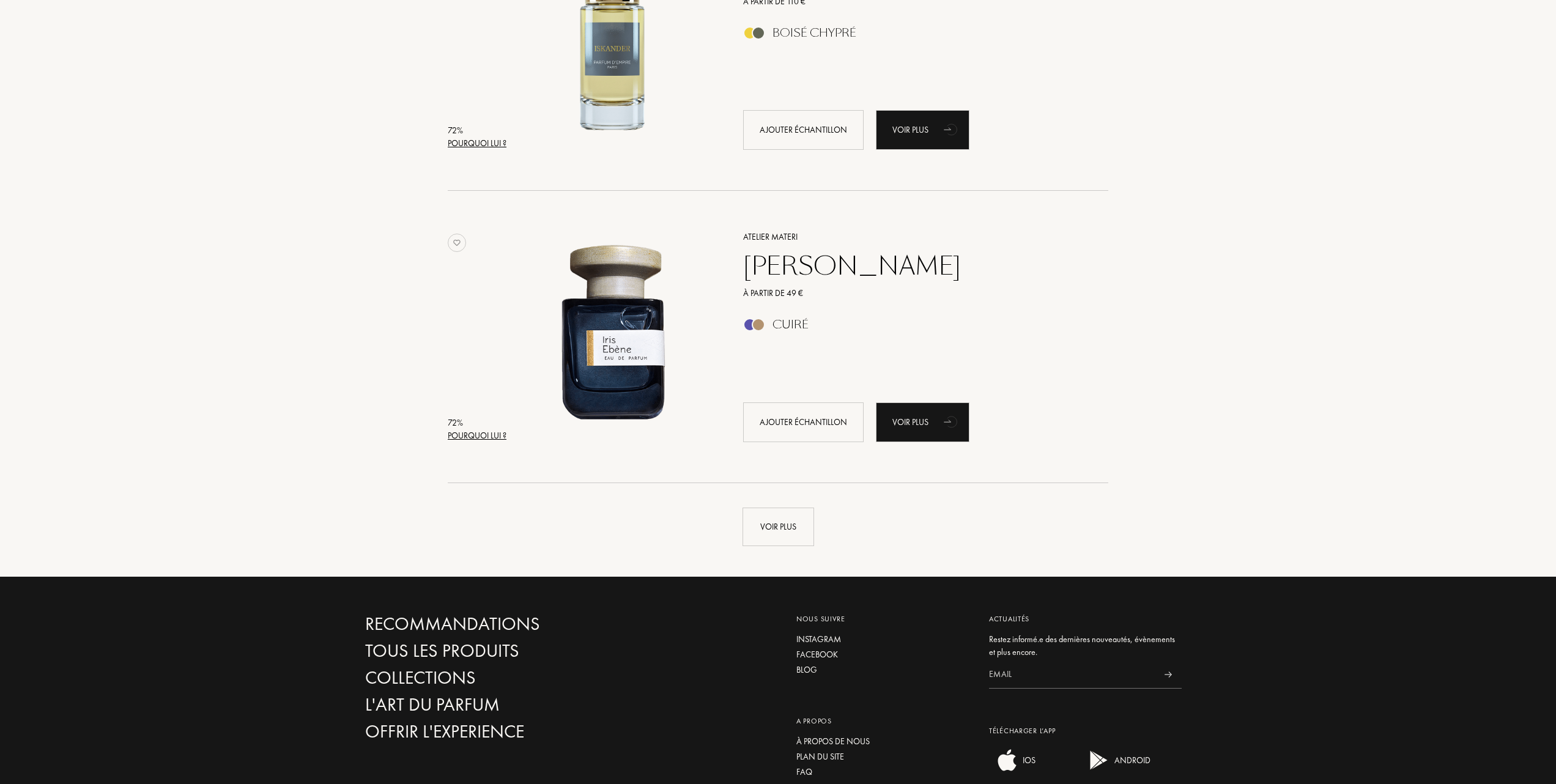
scroll to position [23079, 0]
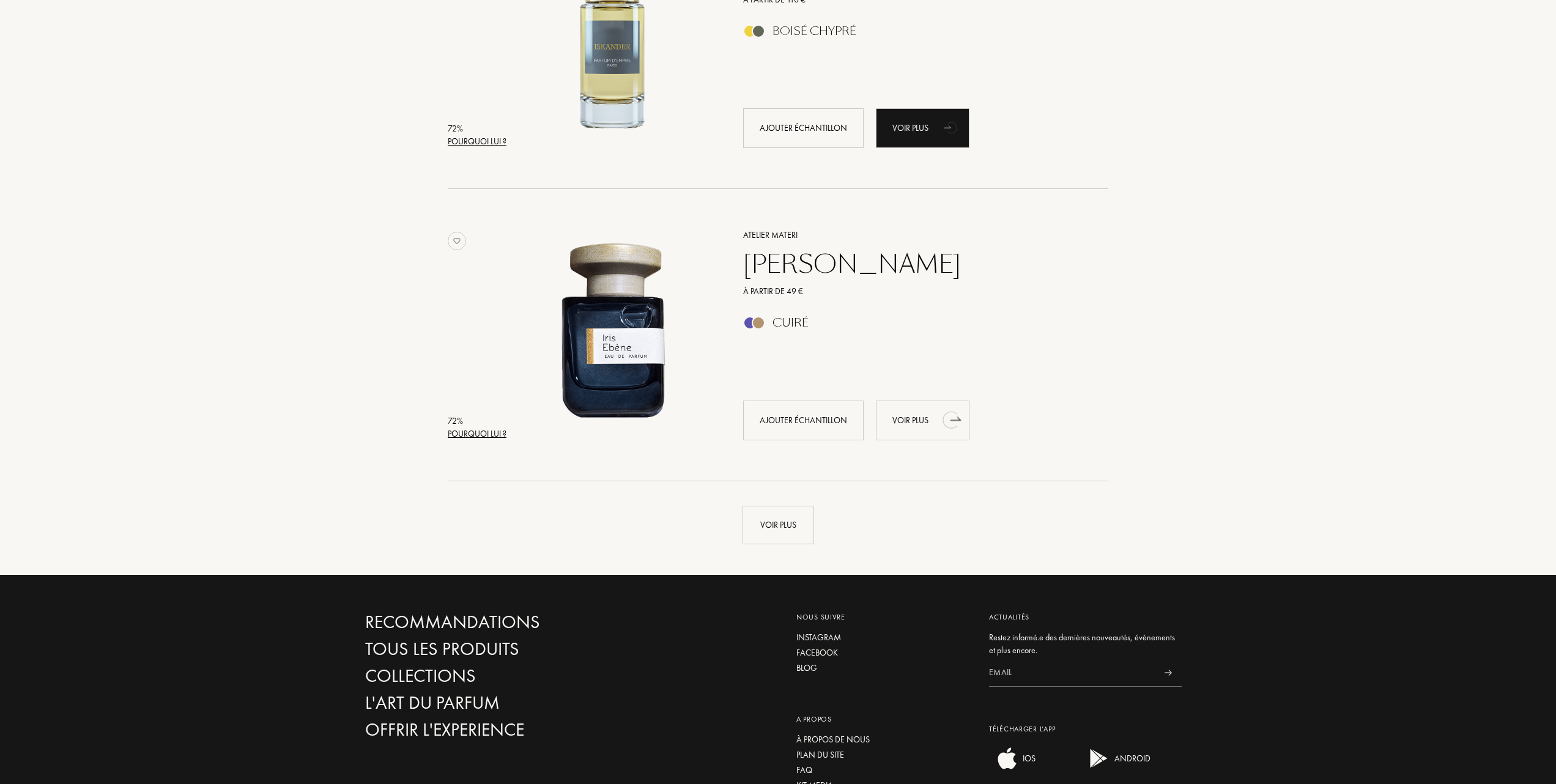
click at [909, 420] on div "Voir plus" at bounding box center [923, 420] width 94 height 40
click at [791, 517] on div "Voir plus" at bounding box center [778, 525] width 72 height 38
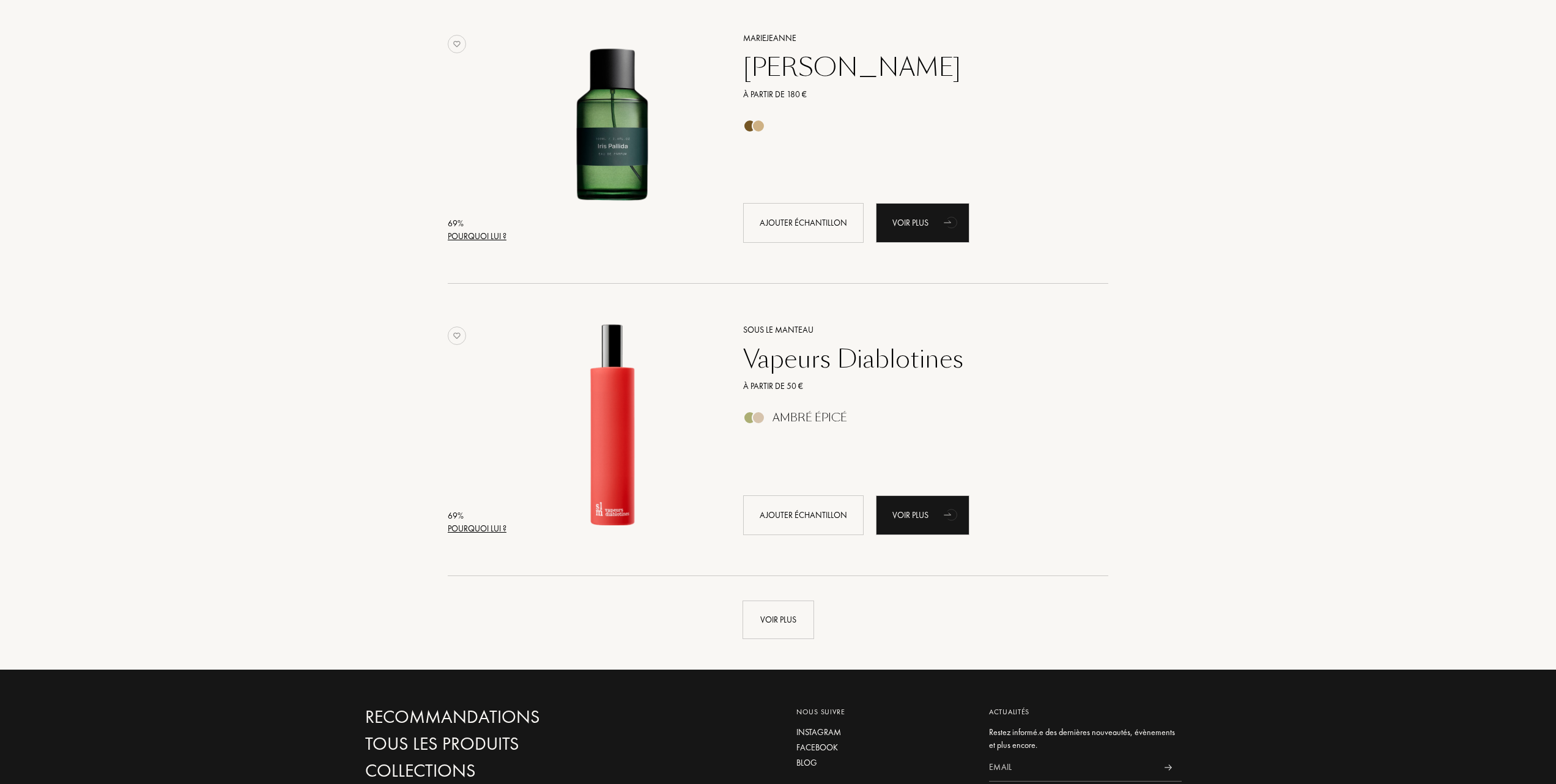
scroll to position [25933, 0]
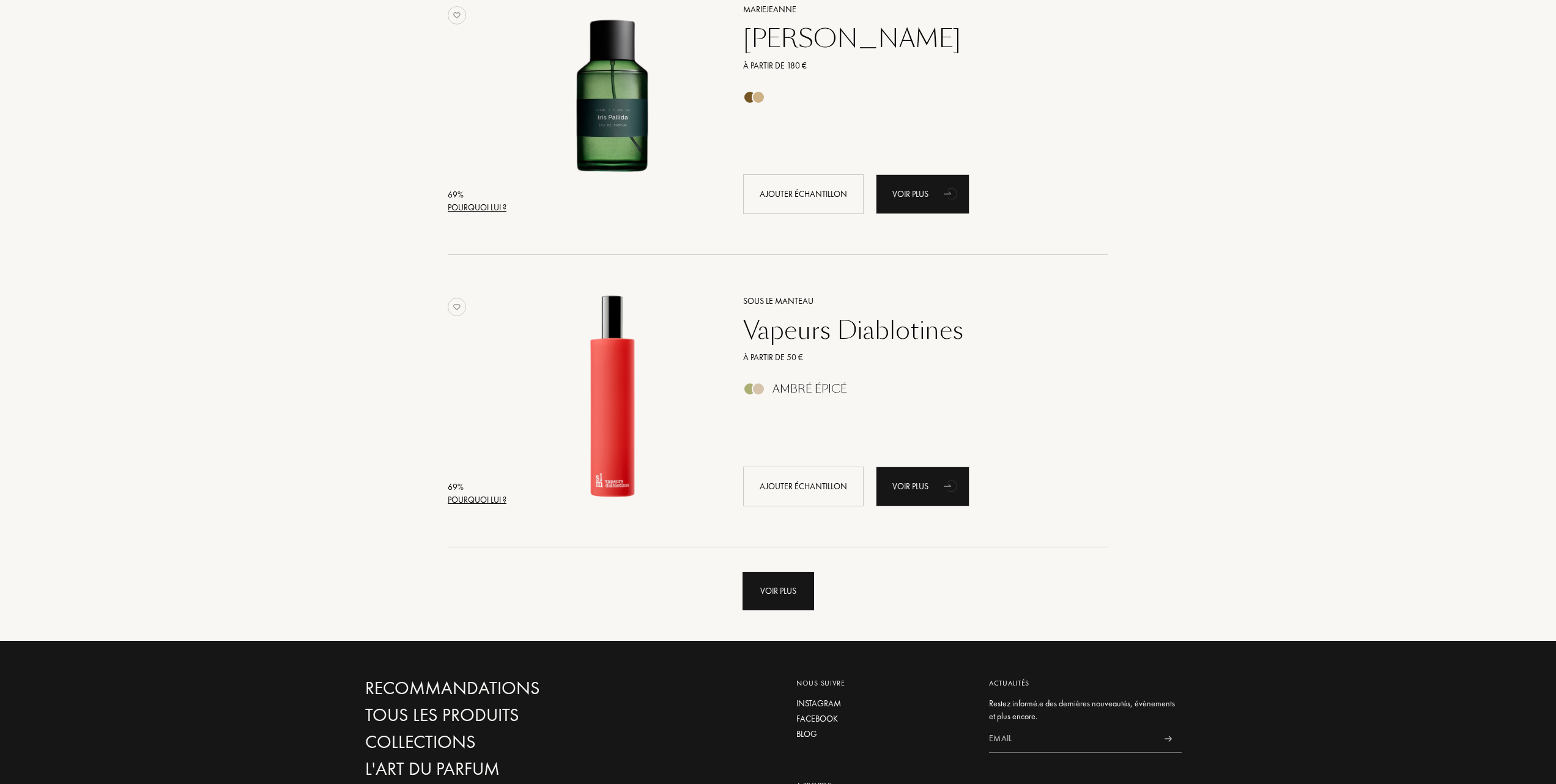
click at [788, 585] on div "Voir plus" at bounding box center [778, 590] width 72 height 38
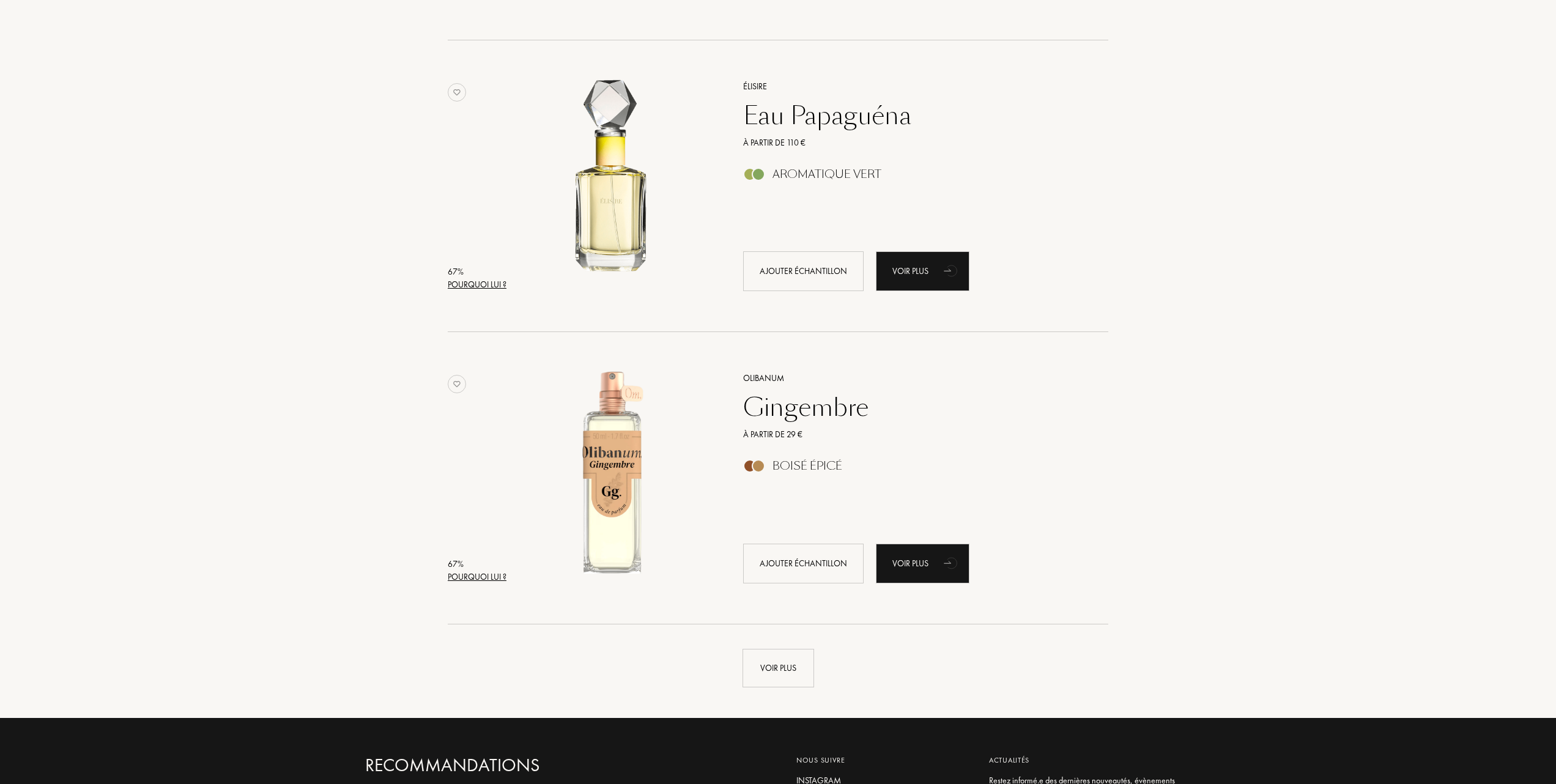
scroll to position [28869, 0]
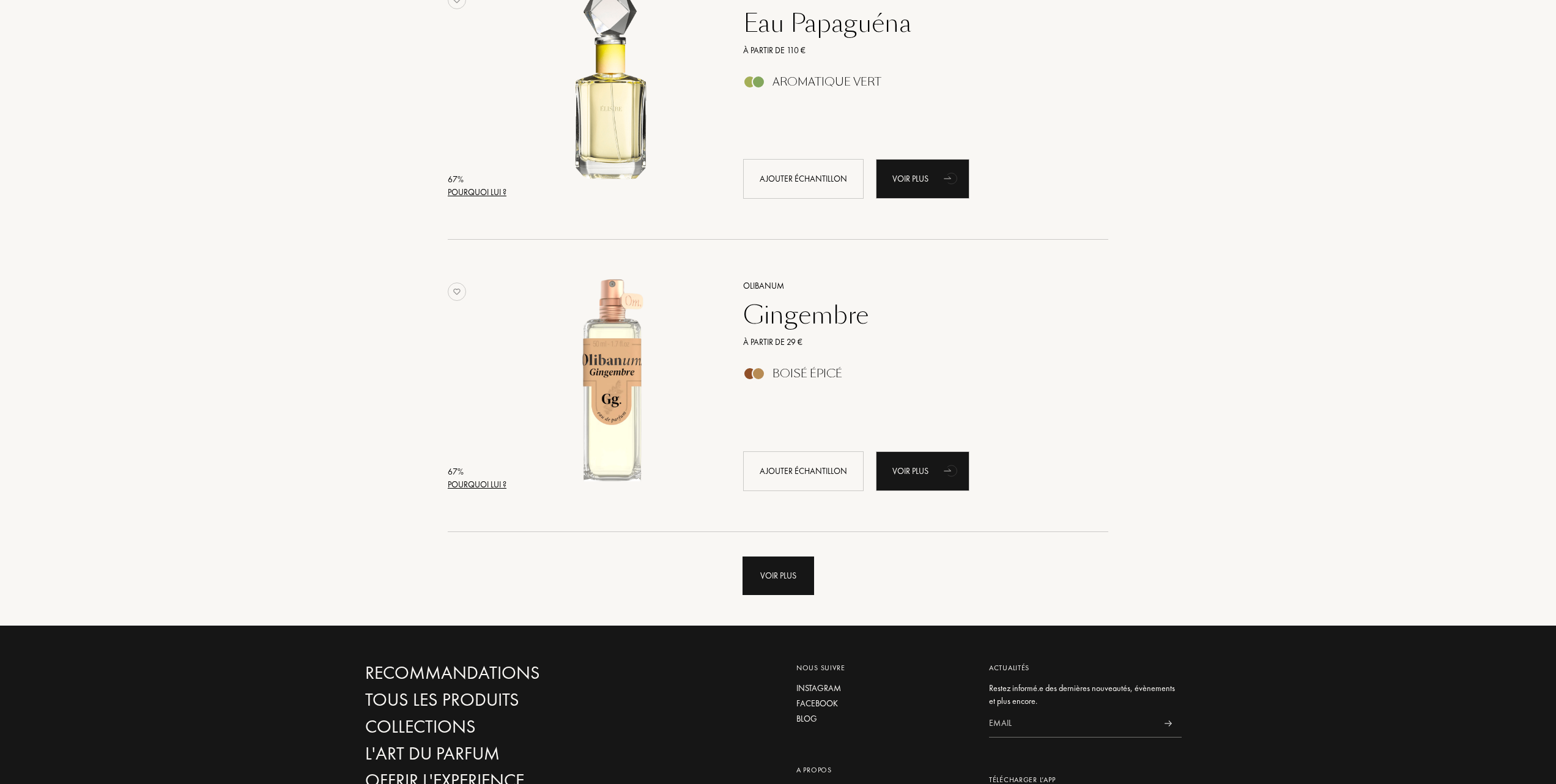
click at [782, 584] on div "Voir plus" at bounding box center [778, 575] width 72 height 38
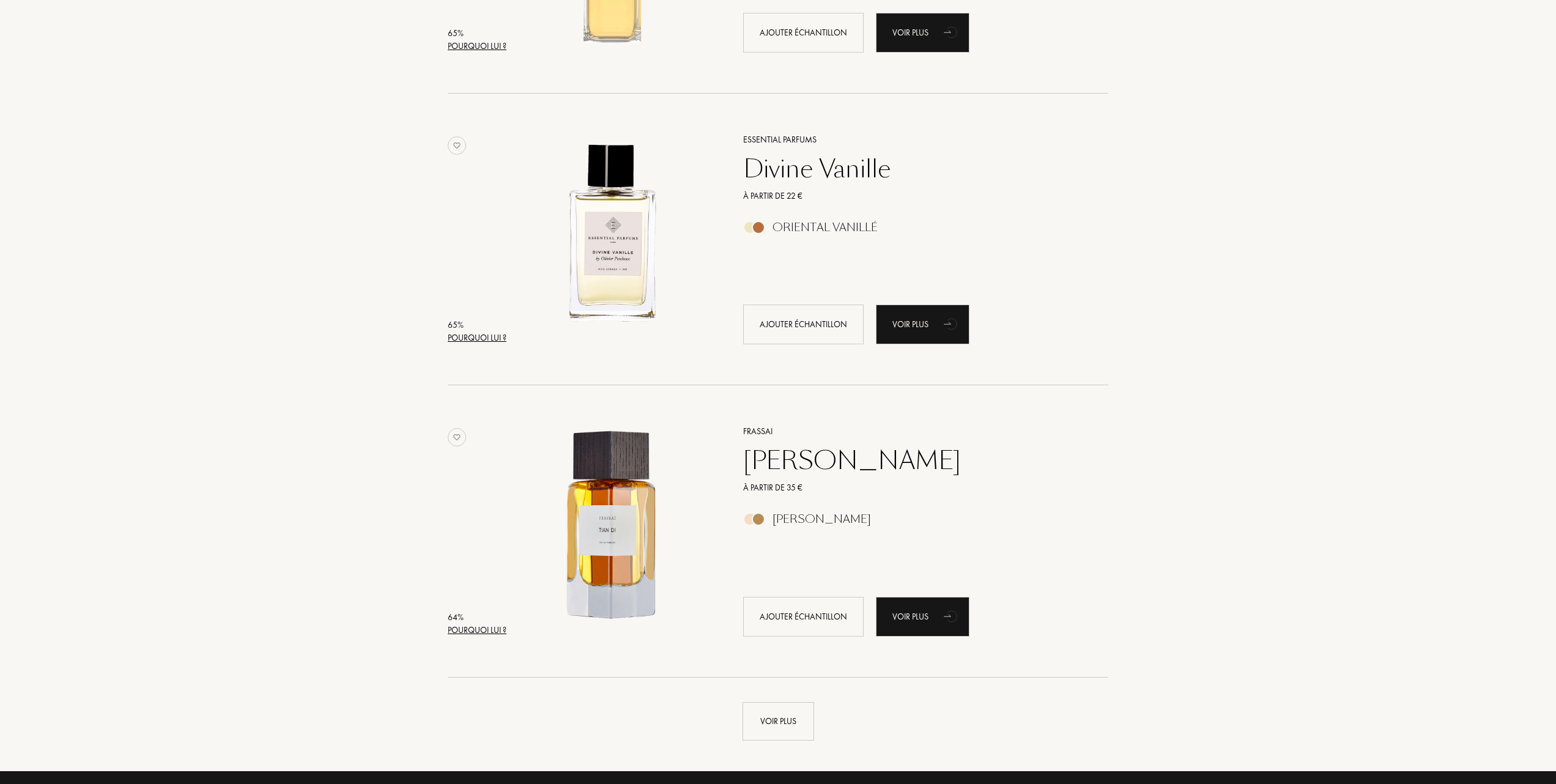
scroll to position [31642, 0]
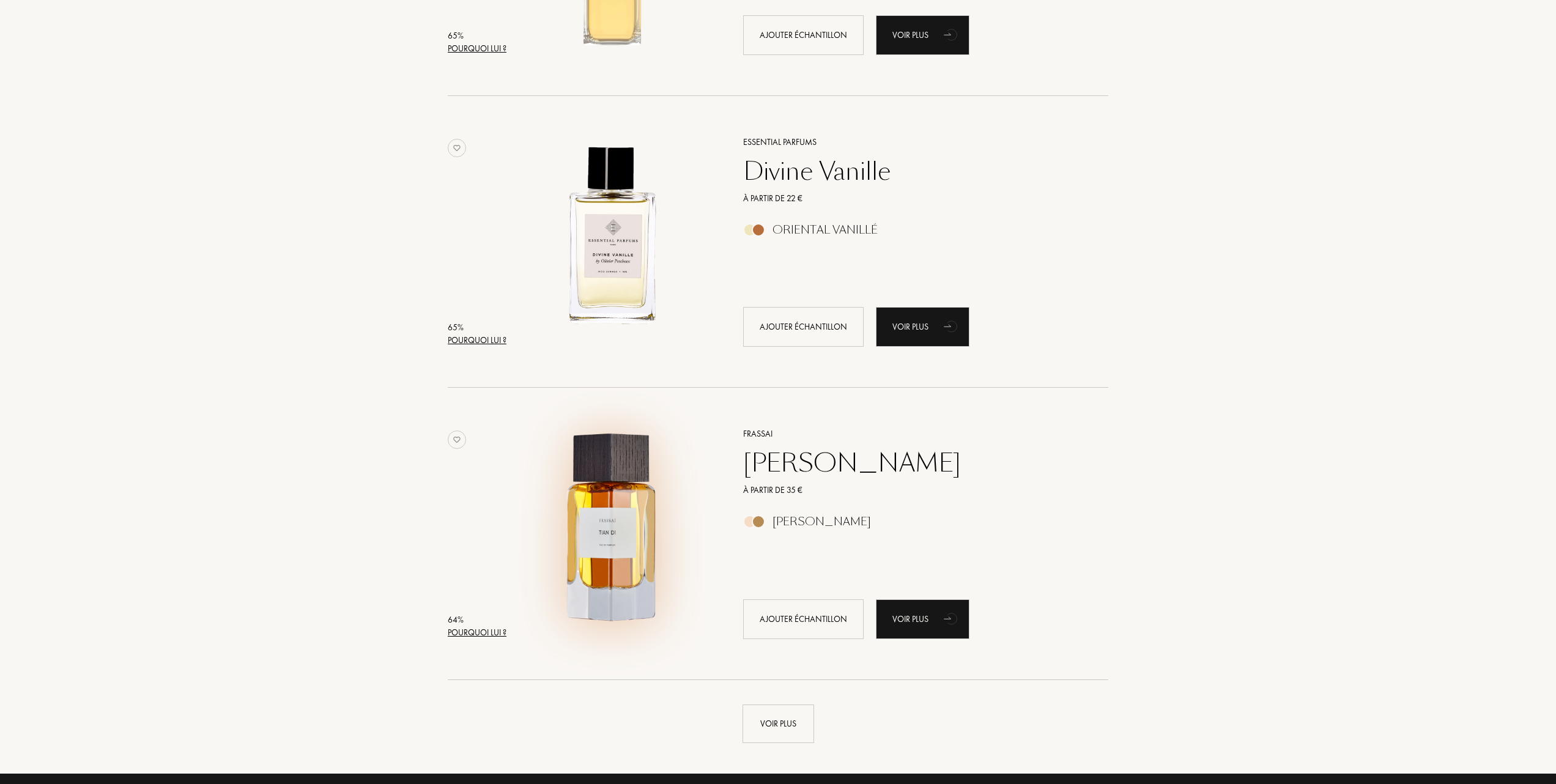
click at [609, 510] on img at bounding box center [613, 527] width 204 height 204
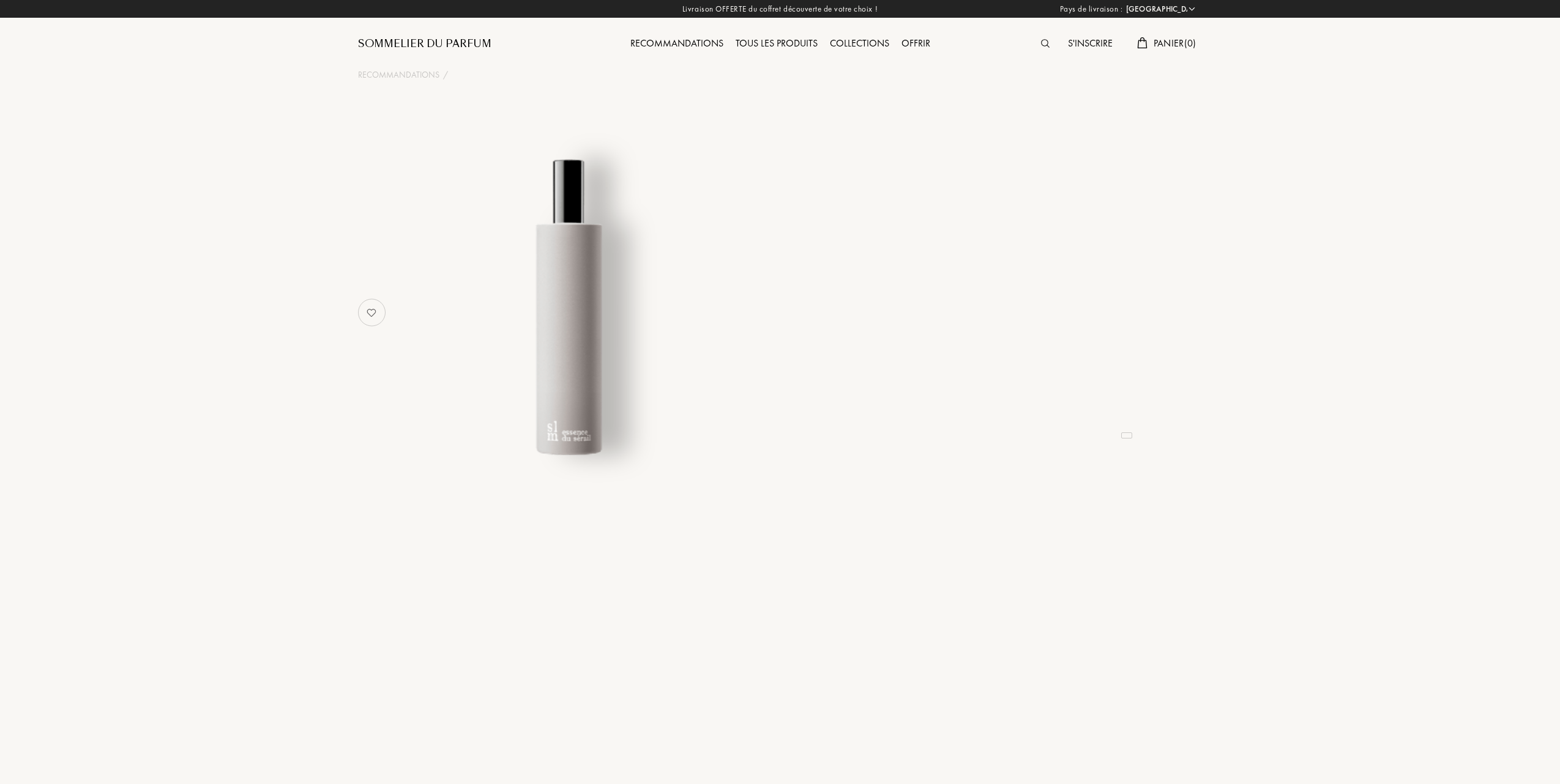
select select "FR"
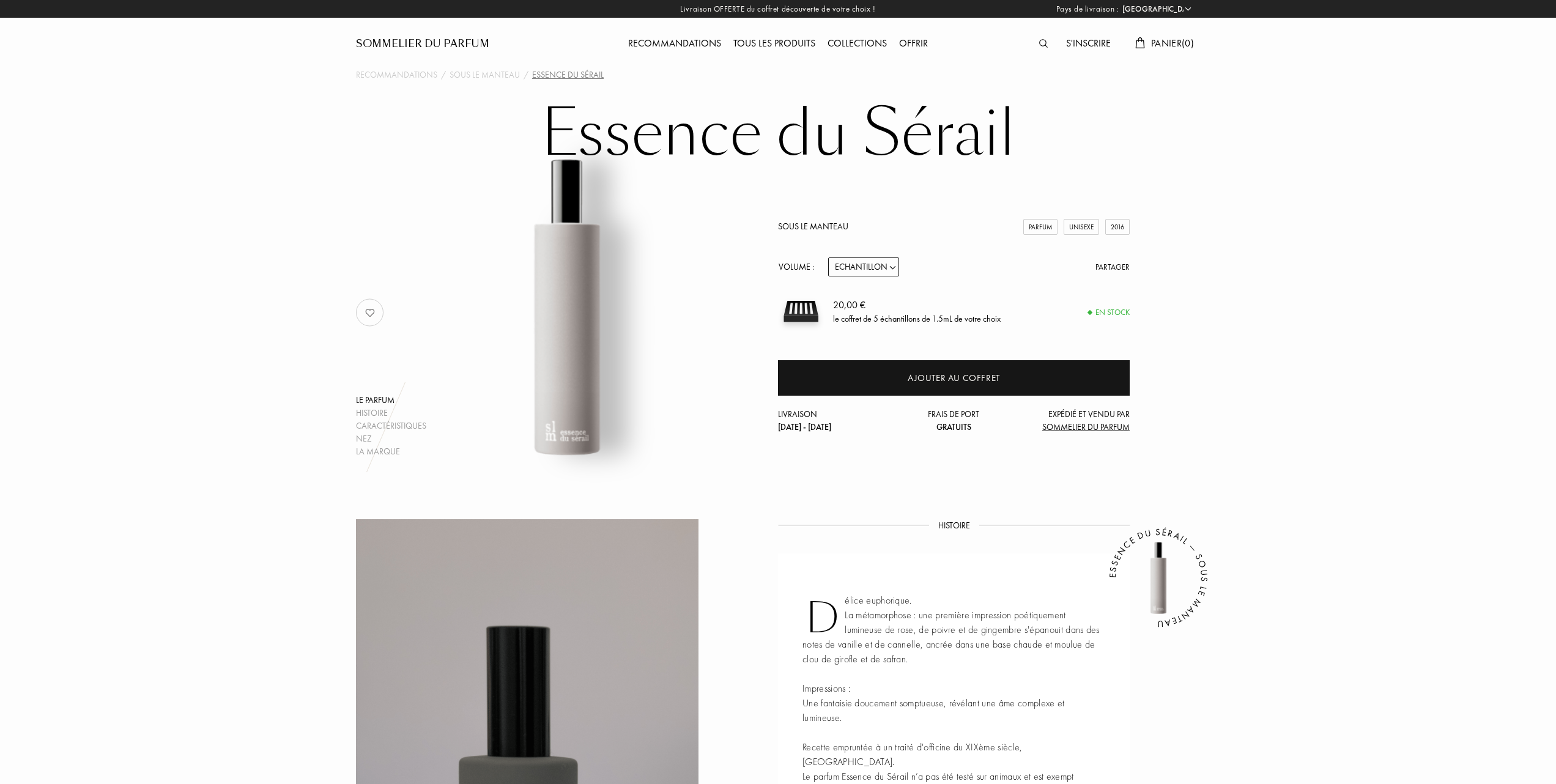
click at [897, 265] on select "Echantillon 14mL 50mL 100mL" at bounding box center [864, 267] width 71 height 19
select select "1"
click at [828, 257] on select "Echantillon 14mL 50mL 100mL" at bounding box center [864, 267] width 71 height 19
select select "1"
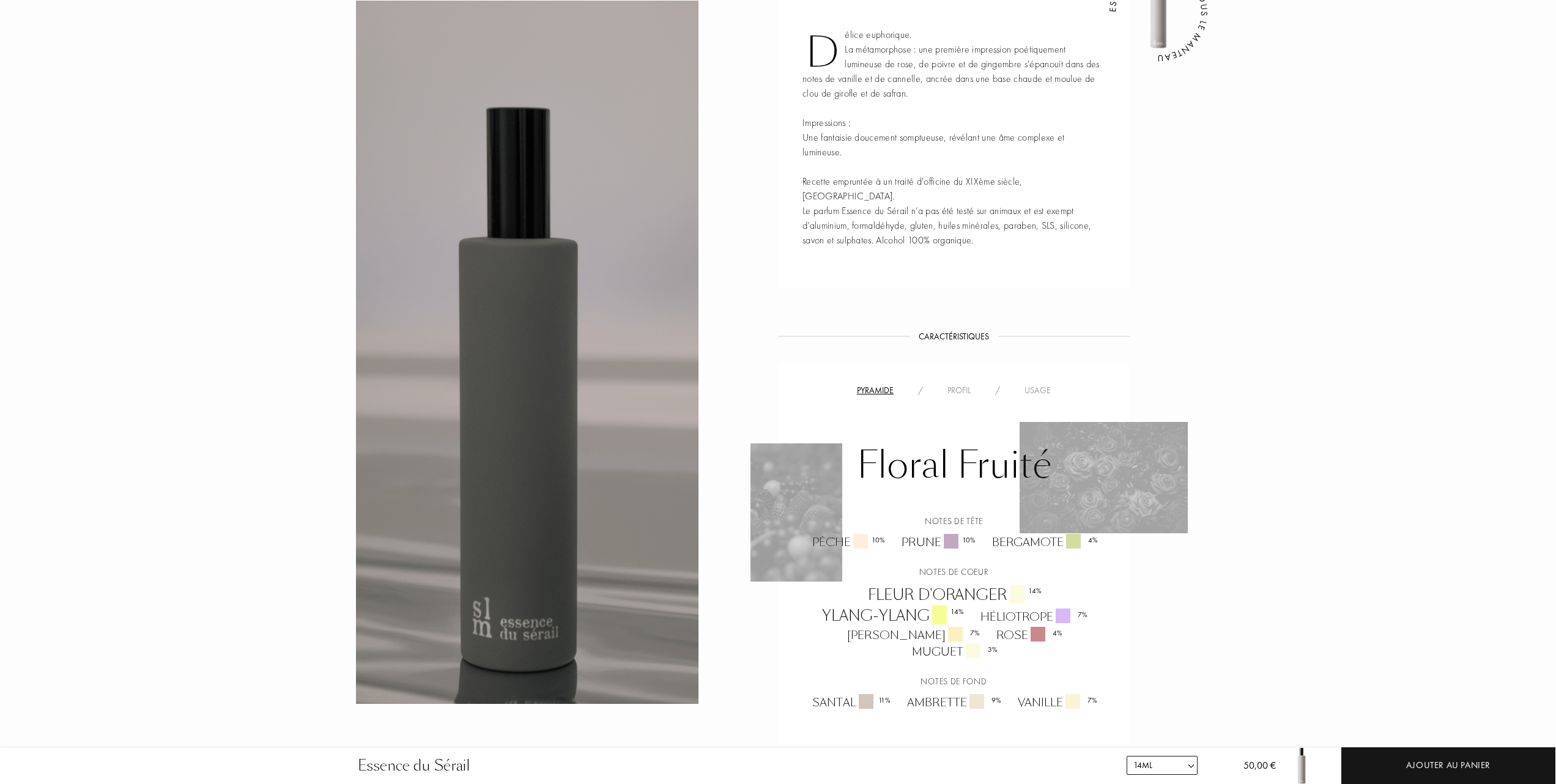
scroll to position [652, 0]
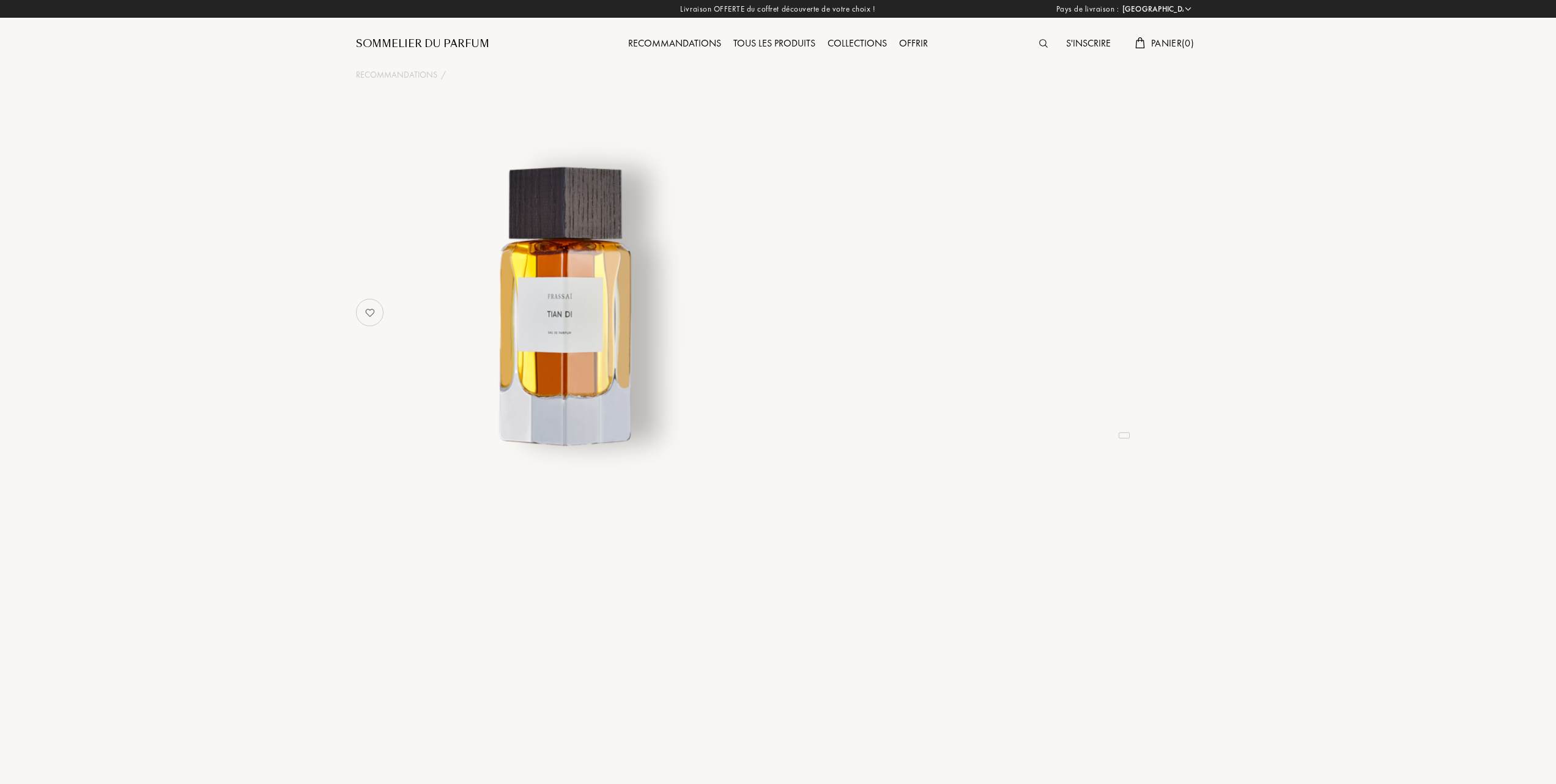
select select "FR"
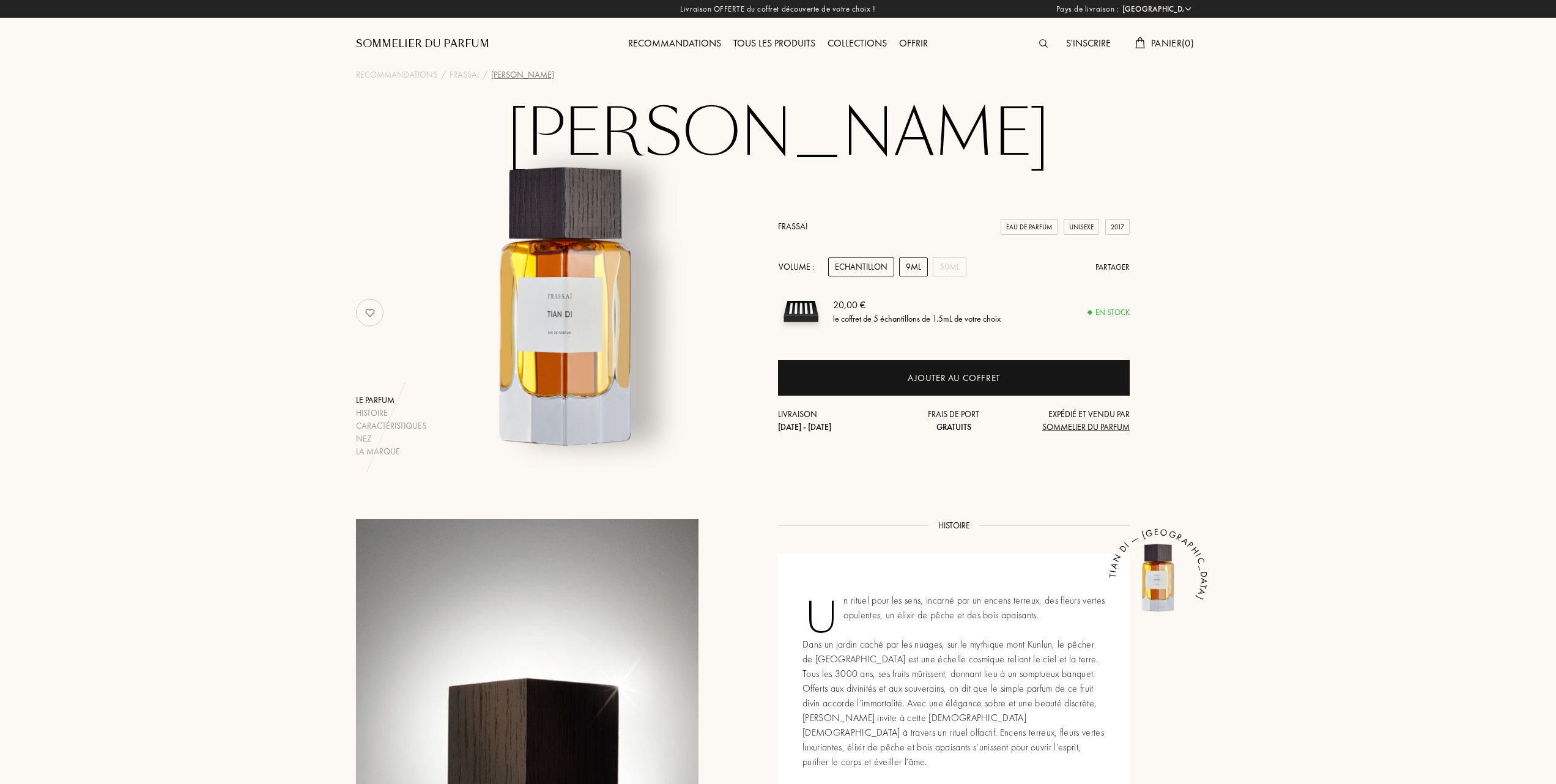
click at [914, 261] on div "9mL" at bounding box center [914, 267] width 29 height 19
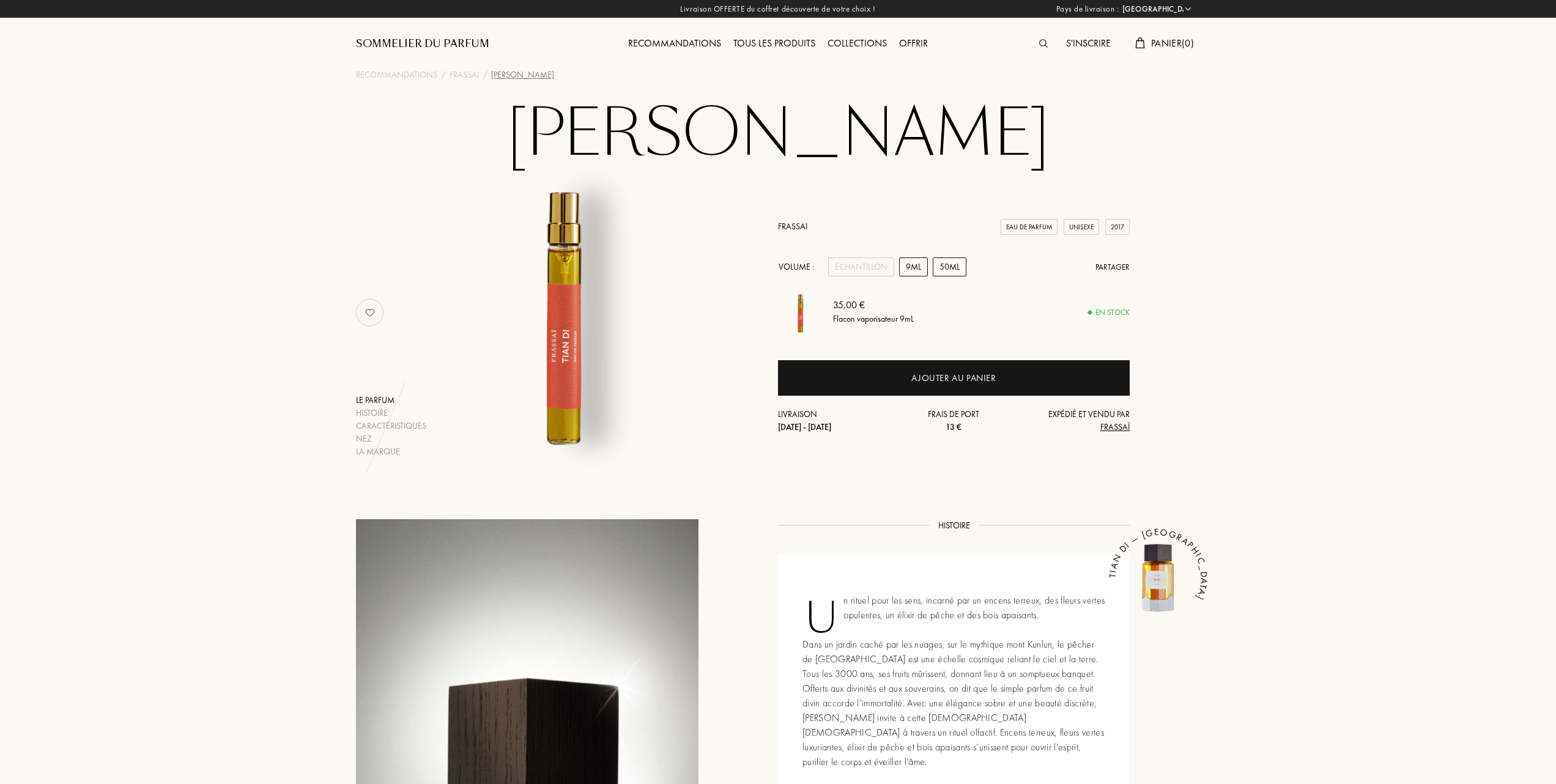
click at [955, 262] on div "50mL" at bounding box center [950, 267] width 34 height 19
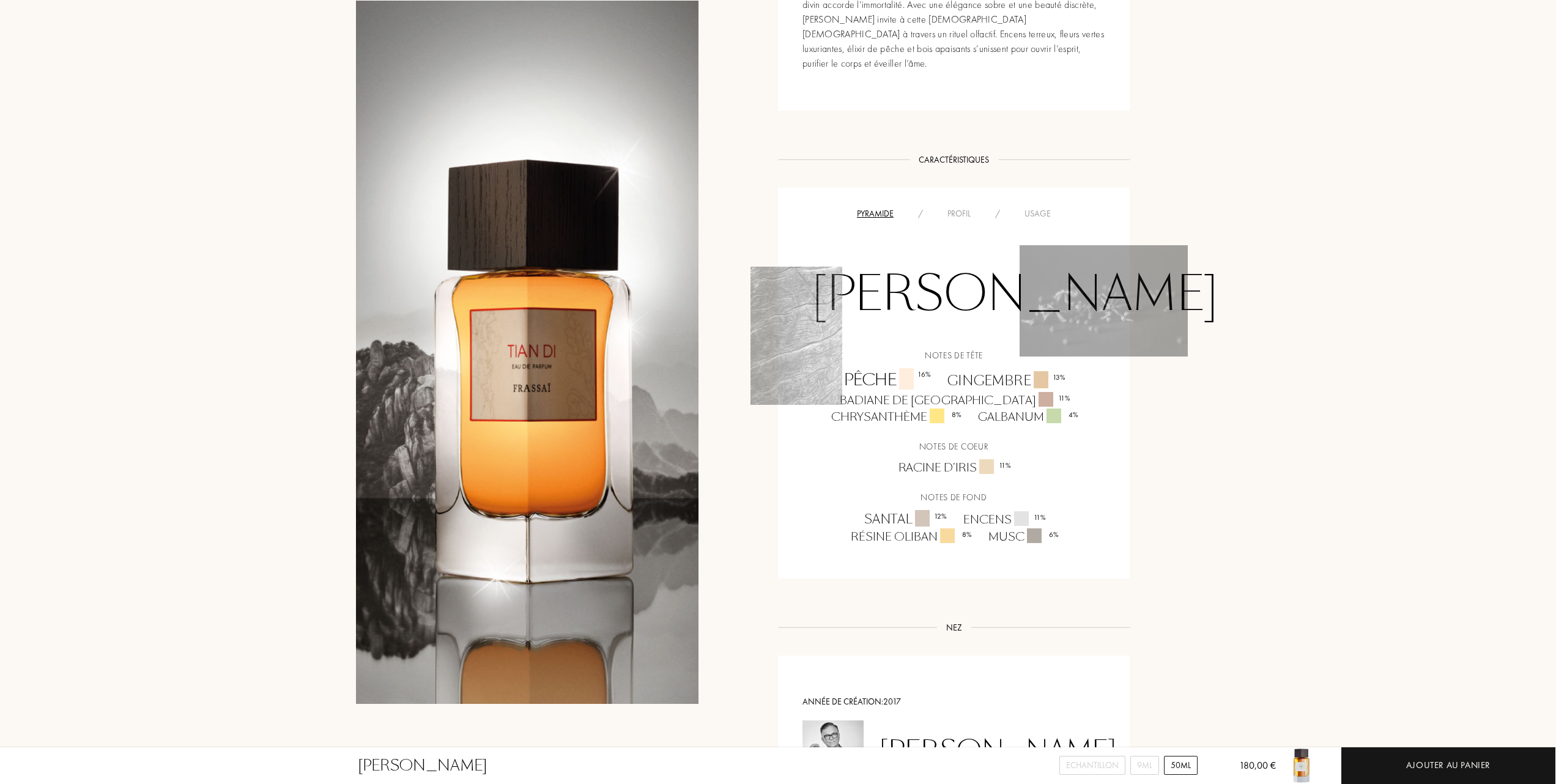
scroll to position [652, 0]
